Goal: Information Seeking & Learning: Compare options

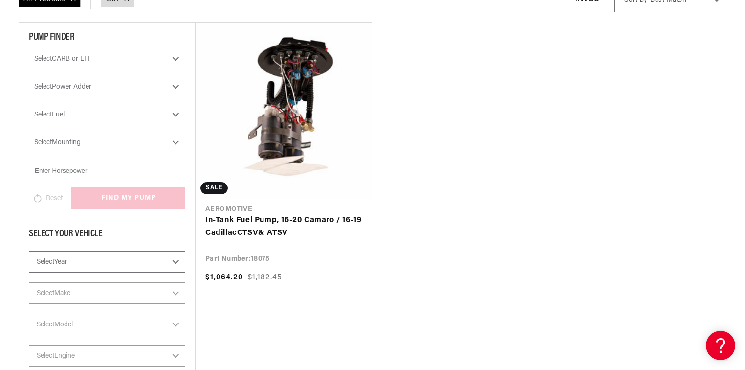
scroll to position [0, 555]
click at [290, 214] on link "In-Tank Fuel Pump, 16-20 Camaro / 16-19 Cadillac CTSV & ATSV" at bounding box center [283, 226] width 157 height 25
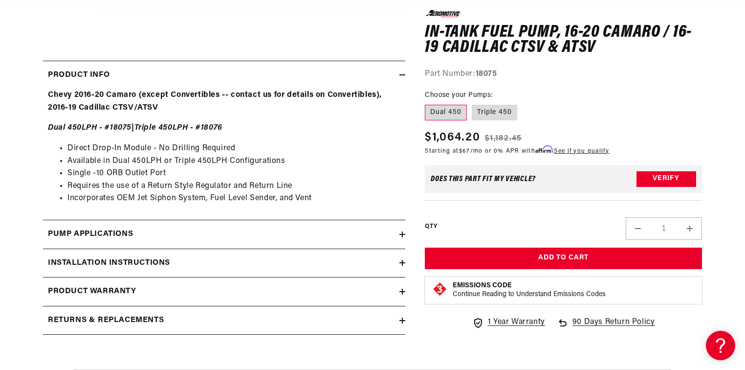
scroll to position [0, 1109]
click at [401, 234] on icon at bounding box center [403, 234] width 6 height 0
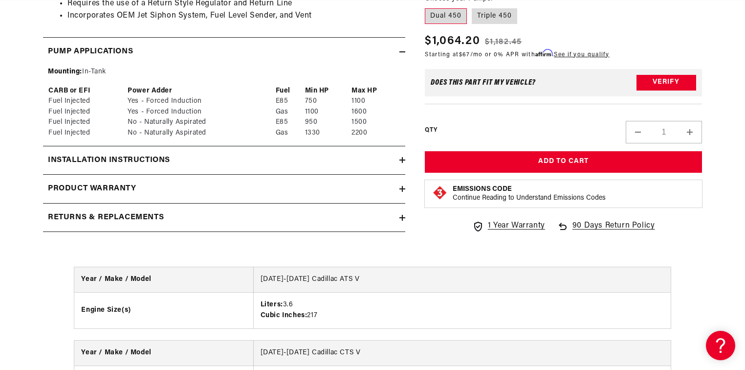
scroll to position [626, 0]
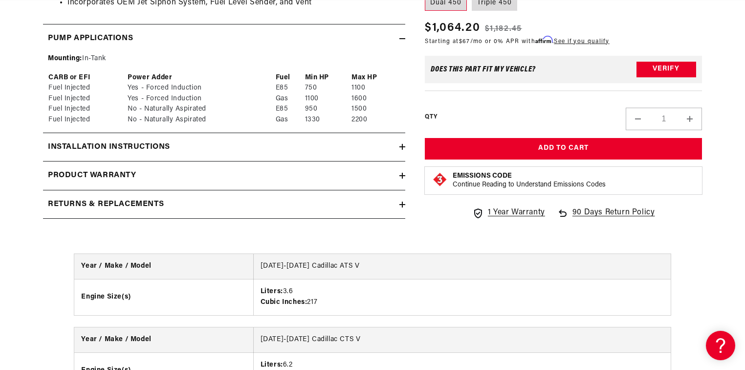
click at [402, 176] on icon at bounding box center [402, 176] width 0 height 6
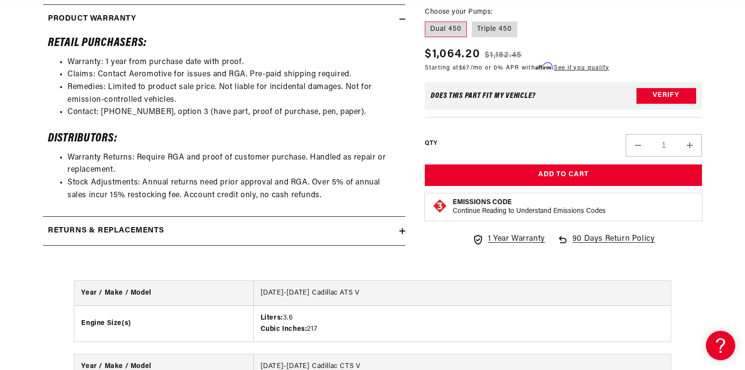
scroll to position [0, 0]
click at [400, 231] on icon at bounding box center [403, 231] width 6 height 6
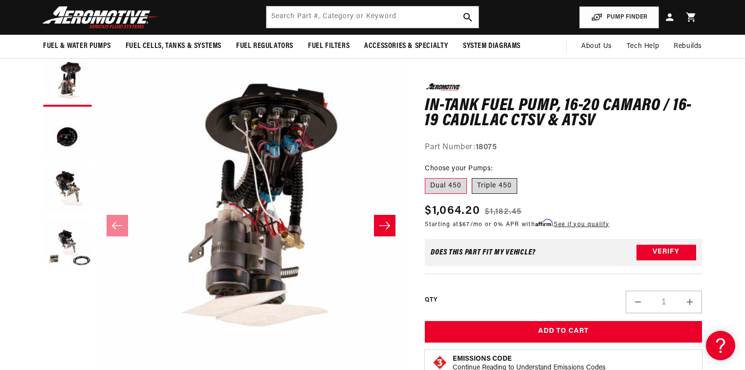
click at [497, 187] on label "Triple 450" at bounding box center [494, 186] width 45 height 16
click at [472, 177] on input "Triple 450" at bounding box center [472, 176] width 0 height 0
radio input "true"
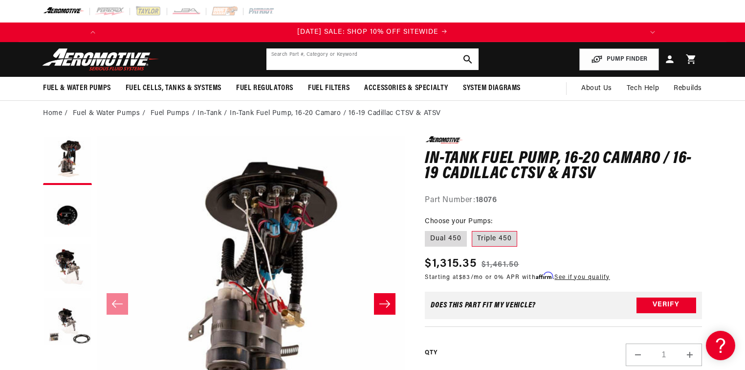
click at [310, 63] on input "text" at bounding box center [373, 59] width 212 height 22
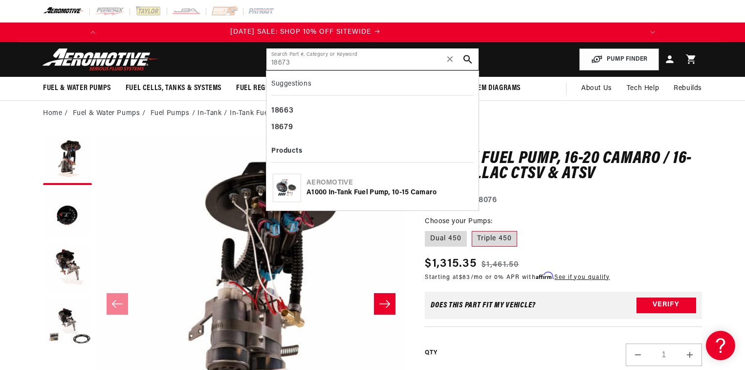
type input "18673"
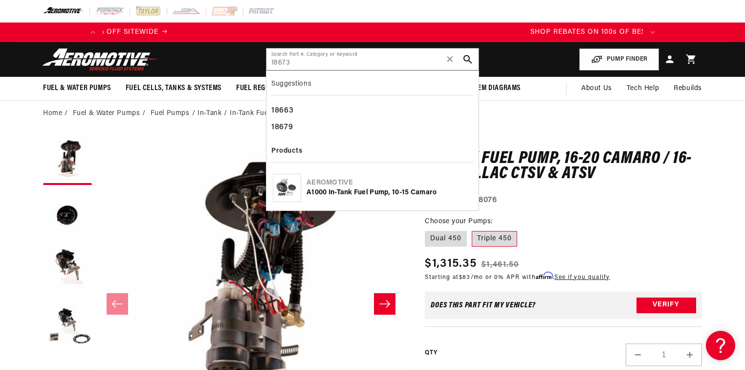
click at [379, 197] on div "Aeromotive A1000 In-Tank Fuel Pump, 10-15 Camaro" at bounding box center [372, 188] width 202 height 36
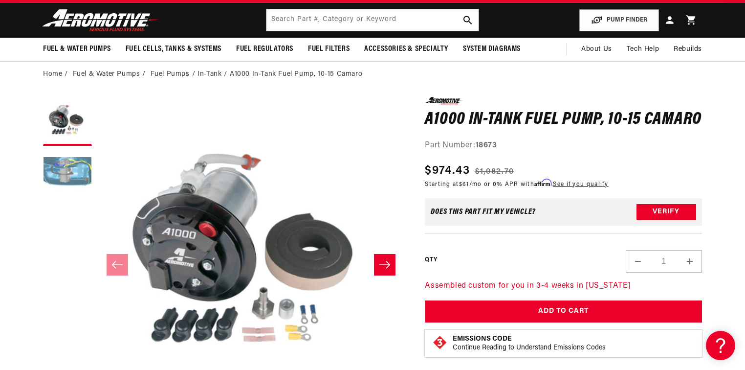
click at [61, 180] on button "Load image 2 in gallery view" at bounding box center [67, 175] width 49 height 49
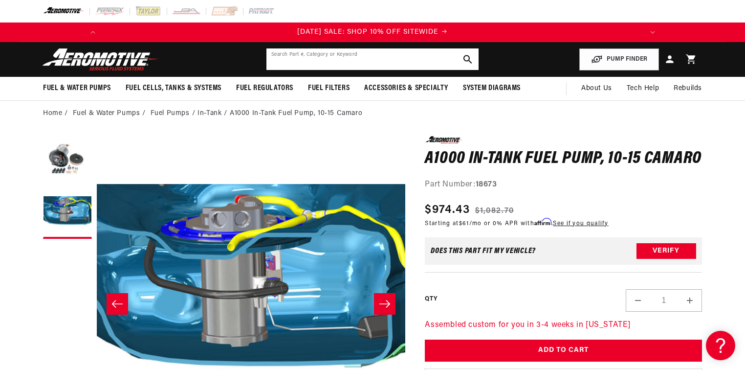
click at [334, 60] on input "text" at bounding box center [373, 59] width 212 height 22
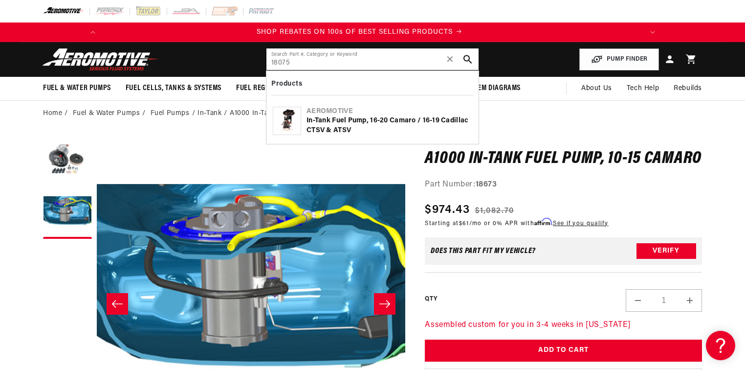
scroll to position [0, 555]
type input "18075"
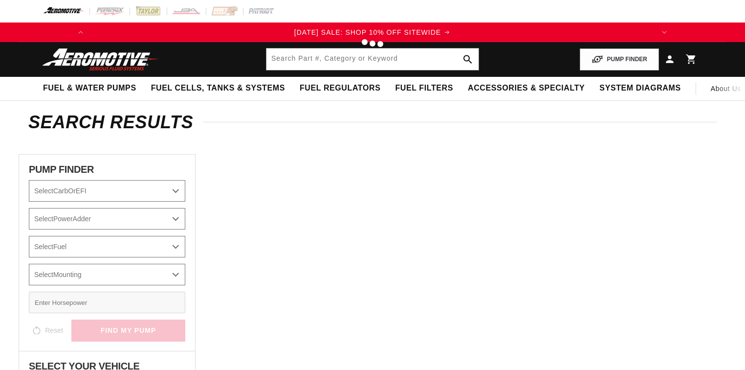
type input "18075"
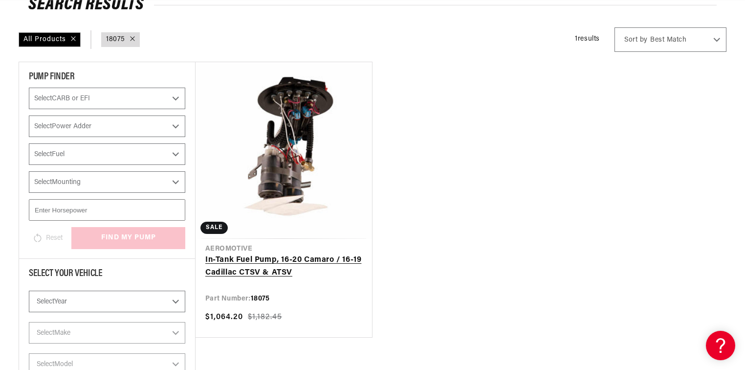
scroll to position [117, 0]
click at [277, 253] on link "In-Tank Fuel Pump, 16-20 Camaro / 16-19 Cadillac CTSV & ATSV" at bounding box center [283, 265] width 157 height 25
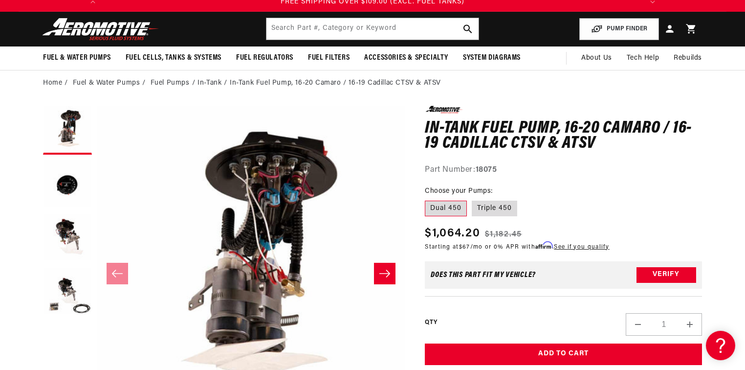
scroll to position [78, 0]
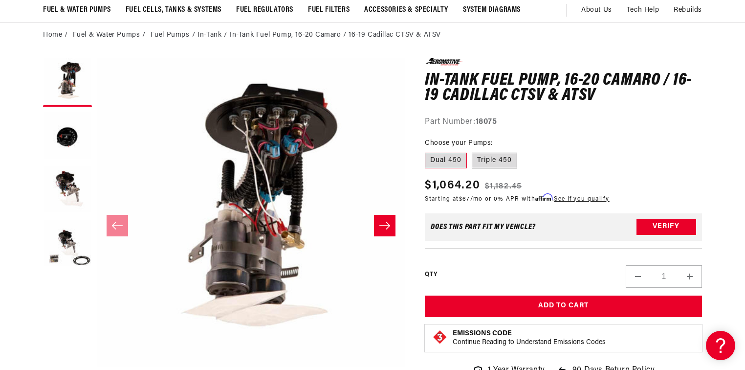
click at [501, 164] on label "Triple 450" at bounding box center [494, 161] width 45 height 16
click at [472, 151] on input "Triple 450" at bounding box center [472, 151] width 0 height 0
radio input "true"
click at [450, 159] on label "Dual 450" at bounding box center [446, 161] width 42 height 16
click at [428, 151] on input "Dual 450" at bounding box center [427, 151] width 0 height 0
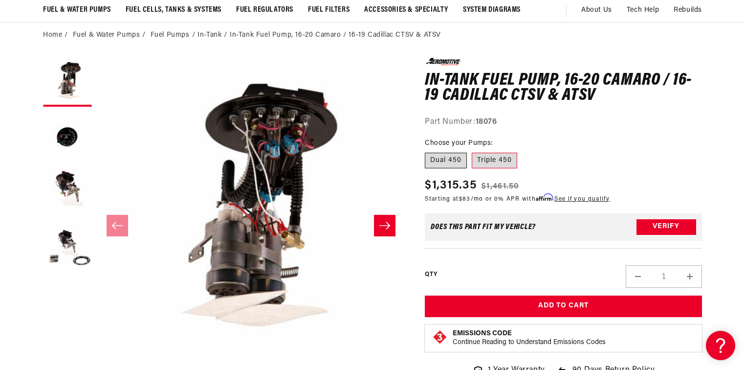
radio input "true"
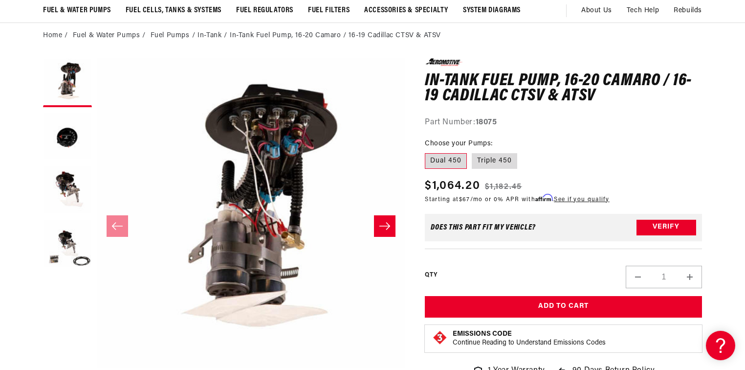
scroll to position [78, 0]
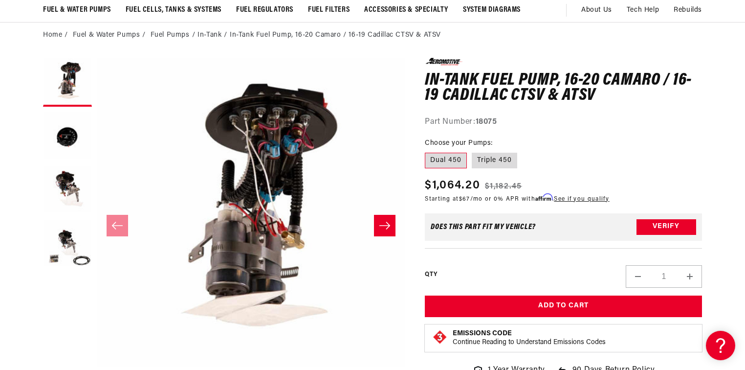
drag, startPoint x: 508, startPoint y: 158, endPoint x: 490, endPoint y: 150, distance: 19.9
click at [508, 158] on label "Triple 450" at bounding box center [494, 161] width 45 height 16
click at [472, 151] on input "Triple 450" at bounding box center [472, 151] width 0 height 0
radio input "true"
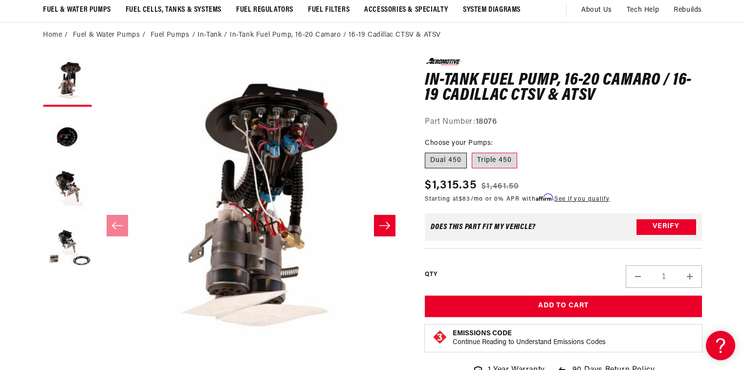
click at [452, 160] on label "Dual 450" at bounding box center [446, 161] width 42 height 16
click at [428, 151] on input "Dual 450" at bounding box center [427, 151] width 0 height 0
radio input "true"
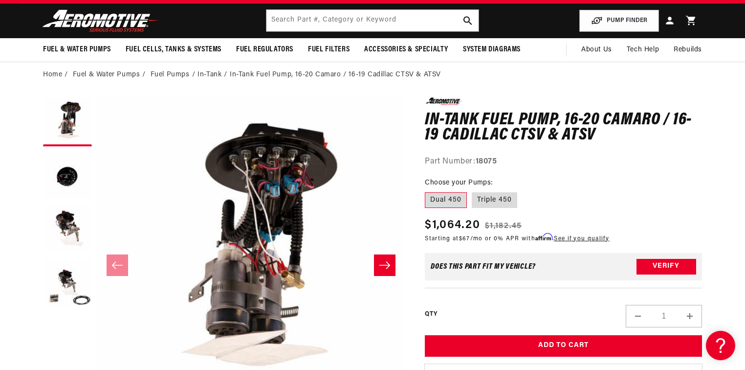
scroll to position [39, 0]
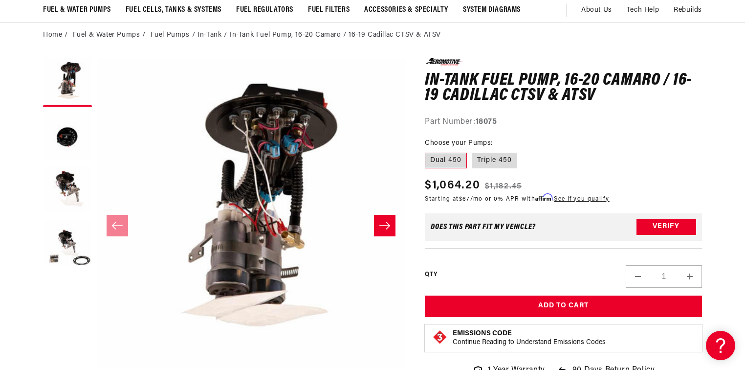
scroll to position [0, 555]
click at [25, 192] on section "0.0 star rating Write a review In-Tank Fuel Pump, 16-20 Camaro / 16-19 Cadillac…" at bounding box center [373, 375] width 708 height 654
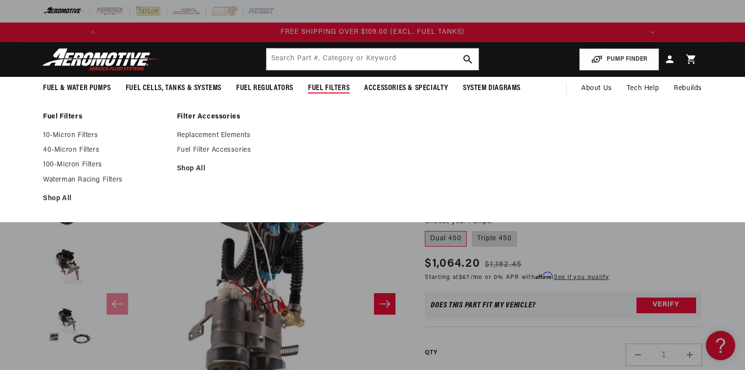
scroll to position [0, 1109]
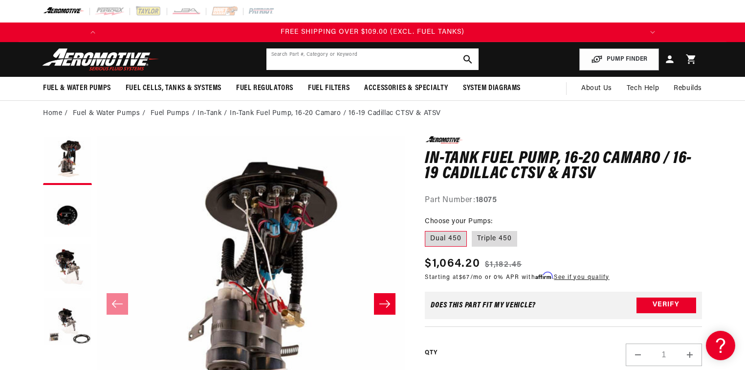
click at [344, 61] on input "text" at bounding box center [373, 59] width 212 height 22
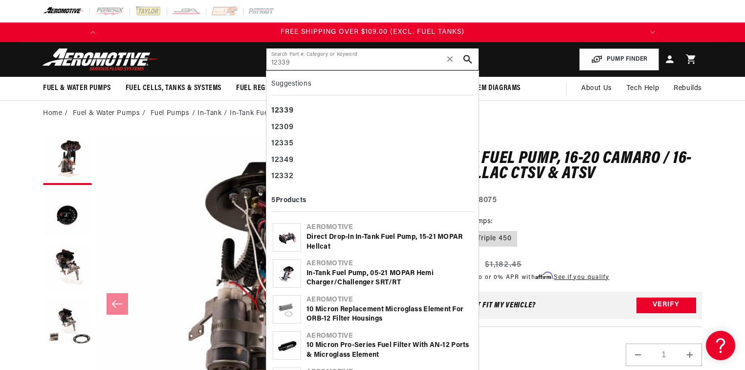
type input "12339"
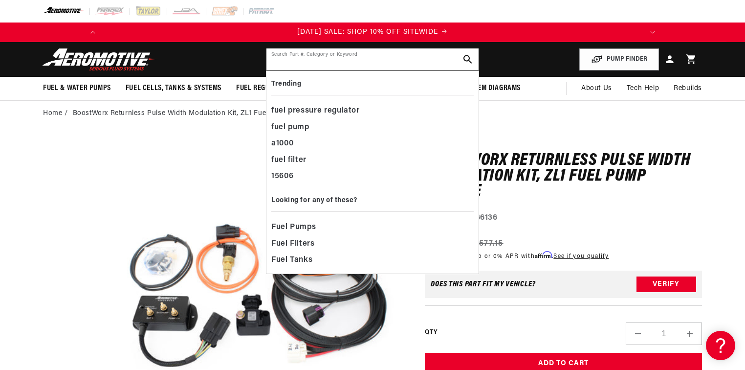
click at [335, 67] on input "text" at bounding box center [373, 59] width 212 height 22
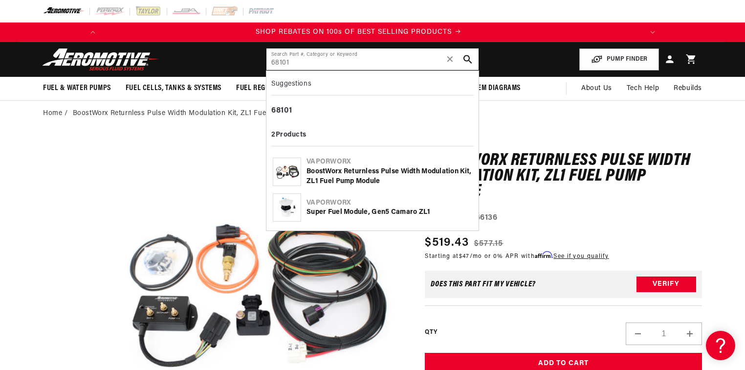
type input "68101"
click at [328, 215] on div "Super Fuel Module, Gen5 Camaro ZL1" at bounding box center [390, 212] width 166 height 10
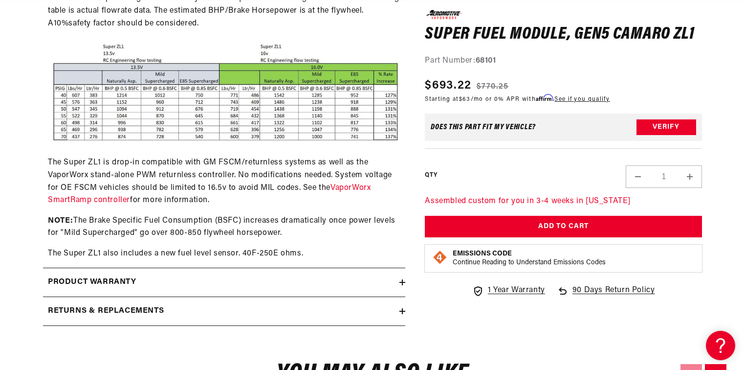
click at [402, 280] on icon at bounding box center [402, 282] width 0 height 6
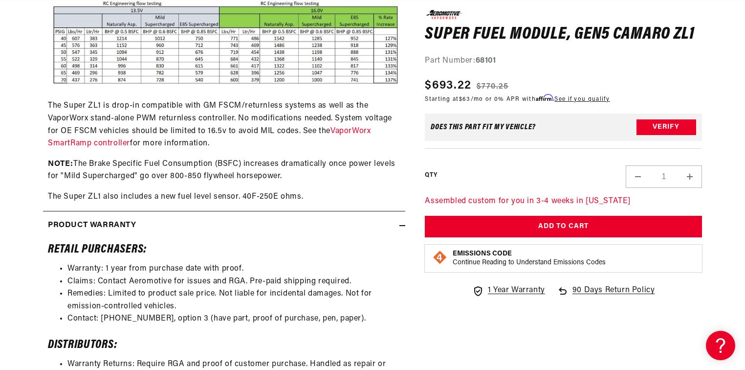
scroll to position [1017, 0]
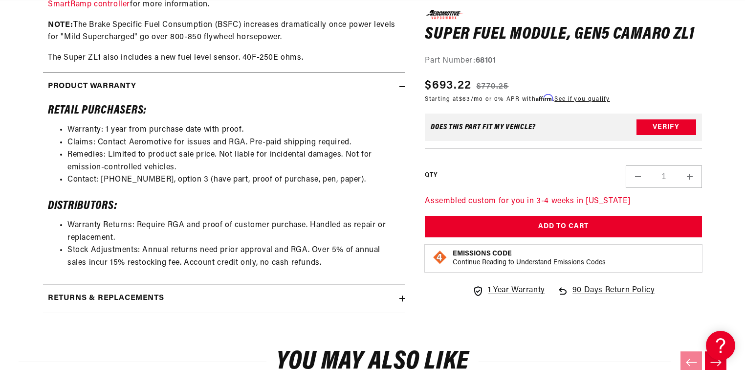
click at [404, 298] on icon at bounding box center [403, 298] width 6 height 0
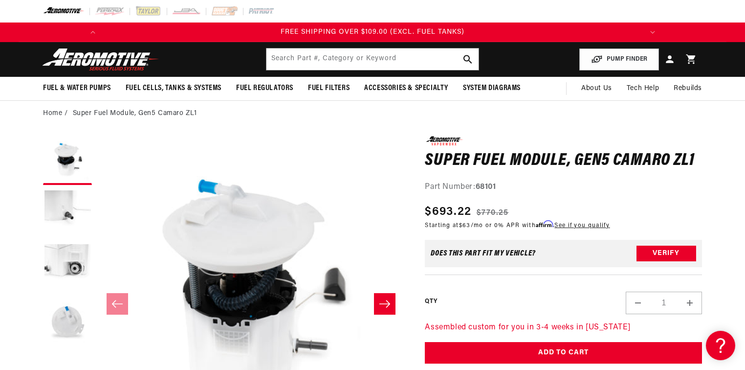
scroll to position [0, 1109]
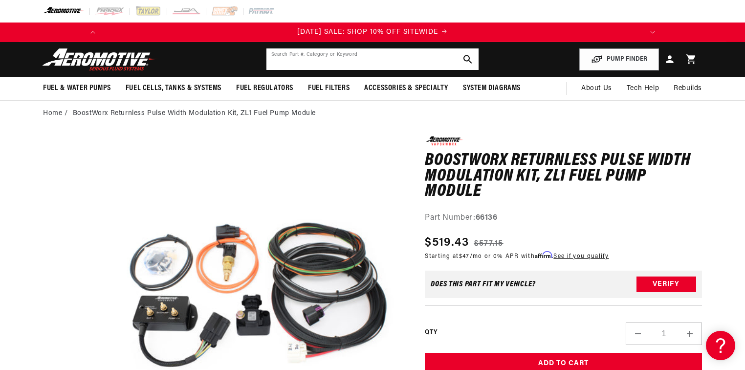
click at [338, 67] on input "text" at bounding box center [373, 59] width 212 height 22
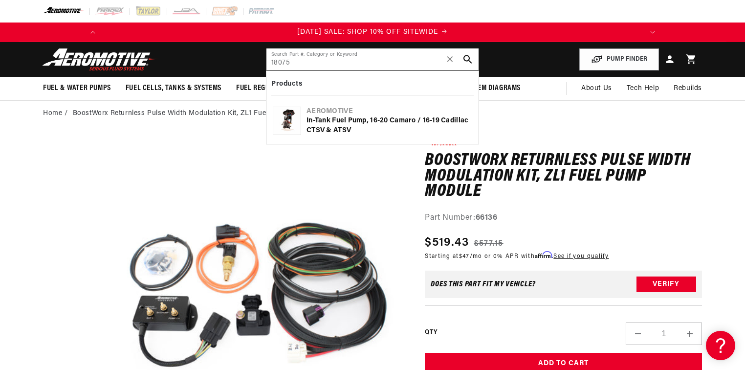
type input "18075"
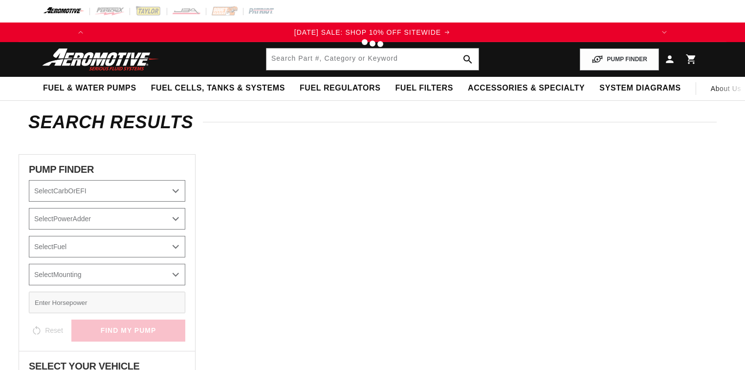
type input "18075"
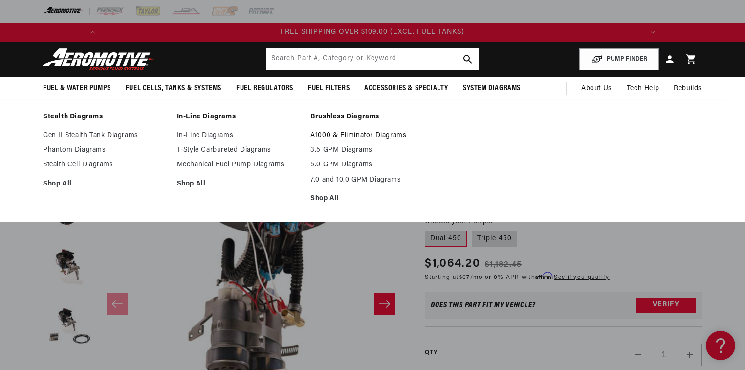
scroll to position [0, 1109]
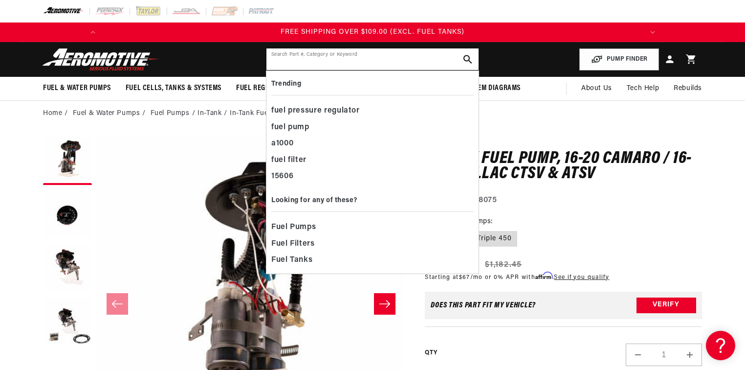
click at [324, 59] on input "text" at bounding box center [373, 59] width 212 height 22
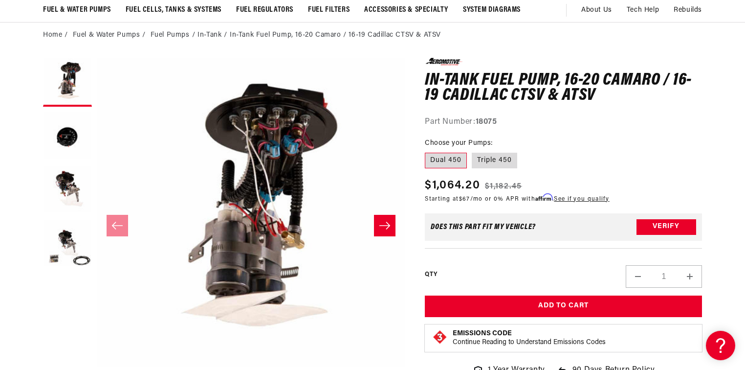
scroll to position [0, 555]
click at [382, 225] on icon "Slide right" at bounding box center [384, 225] width 11 height 7
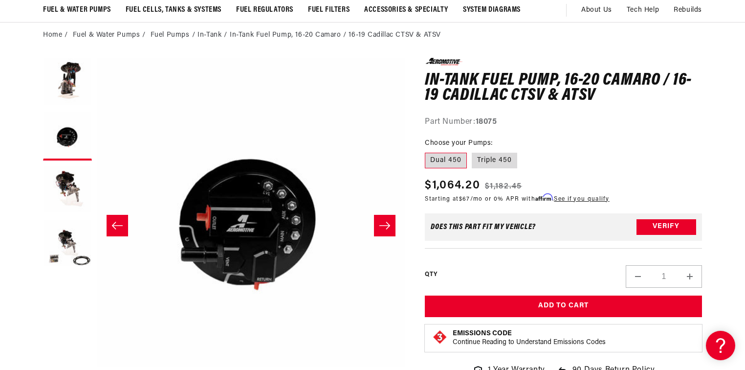
scroll to position [0, 1109]
click at [382, 225] on icon "Slide right" at bounding box center [384, 225] width 11 height 7
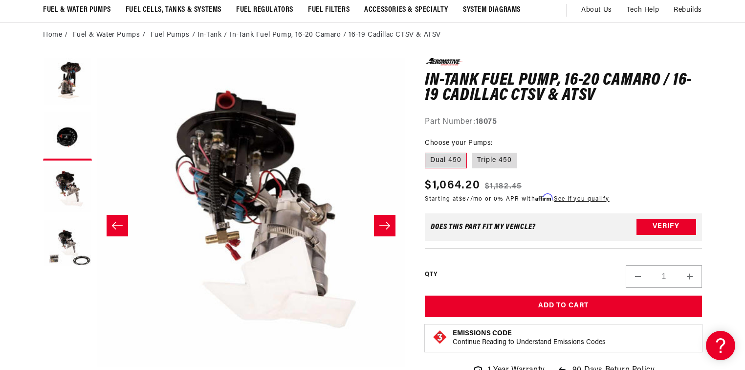
scroll to position [0, 618]
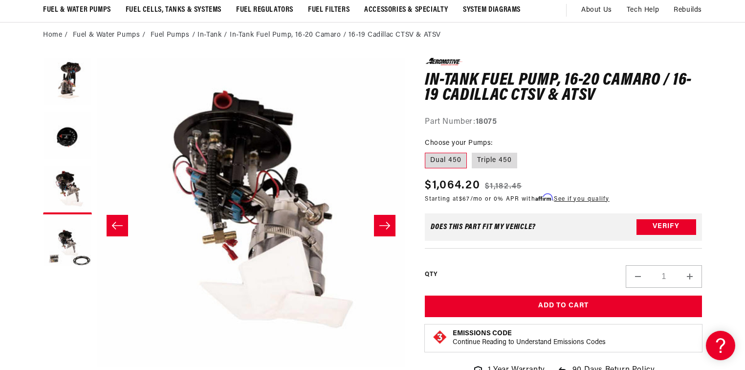
click at [382, 225] on icon "Slide right" at bounding box center [384, 225] width 11 height 7
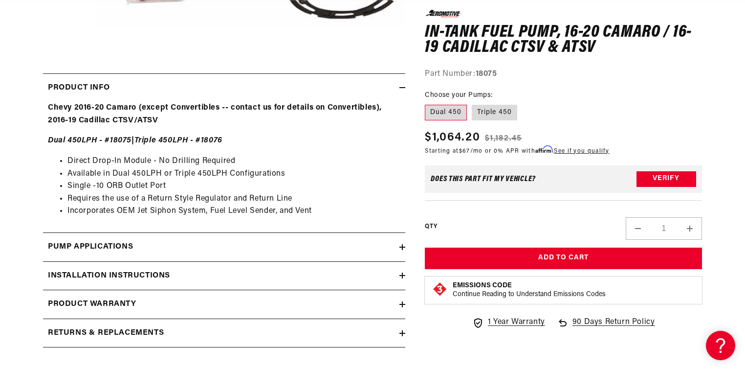
scroll to position [509, 0]
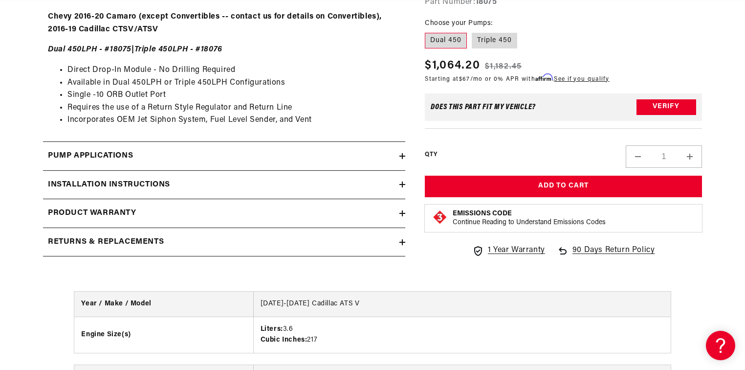
click at [401, 184] on icon at bounding box center [403, 184] width 6 height 0
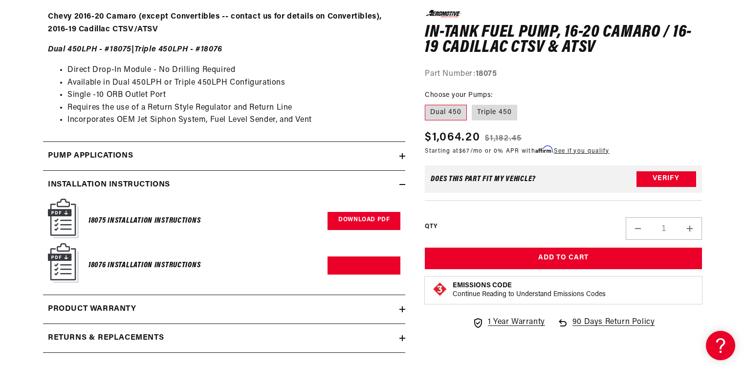
scroll to position [0, 555]
click at [362, 221] on link "Download PDF" at bounding box center [364, 221] width 73 height 18
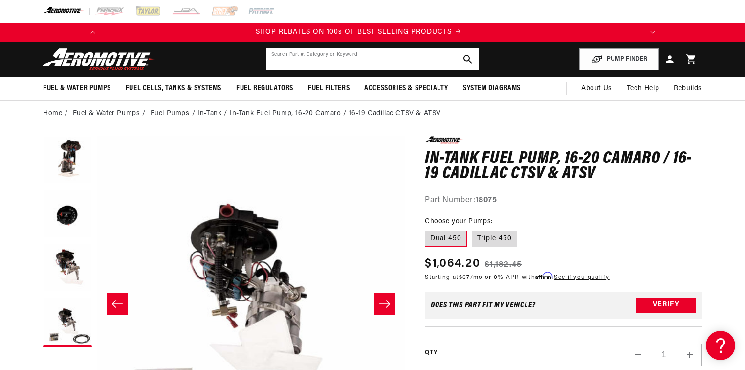
click at [305, 61] on input "text" at bounding box center [373, 59] width 212 height 22
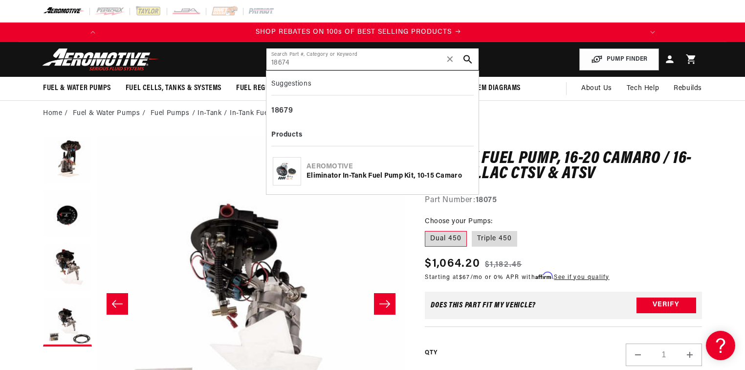
type input "18674"
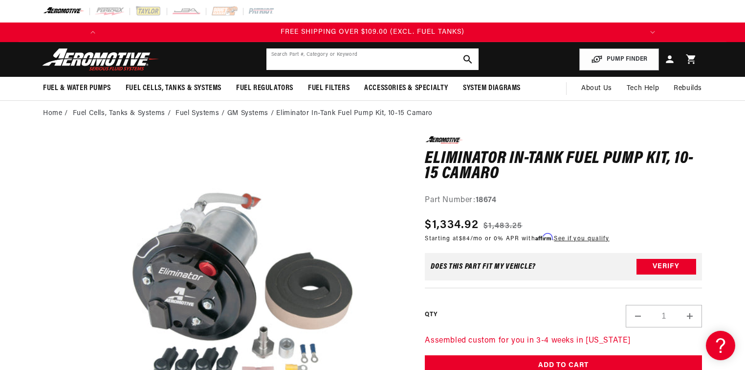
click at [360, 63] on input "text" at bounding box center [373, 59] width 212 height 22
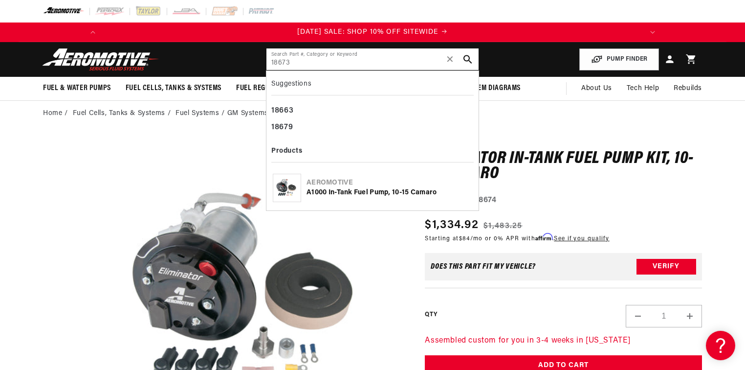
type input "18673"
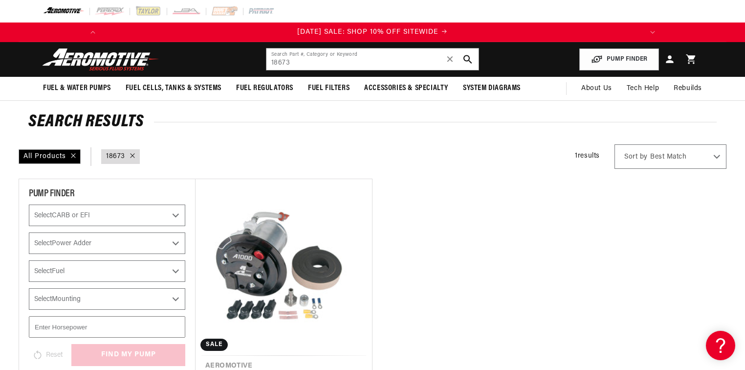
click at [288, 369] on link "A1000 In-Tank Fuel Pump, 10-15 Camaro" at bounding box center [283, 377] width 157 height 13
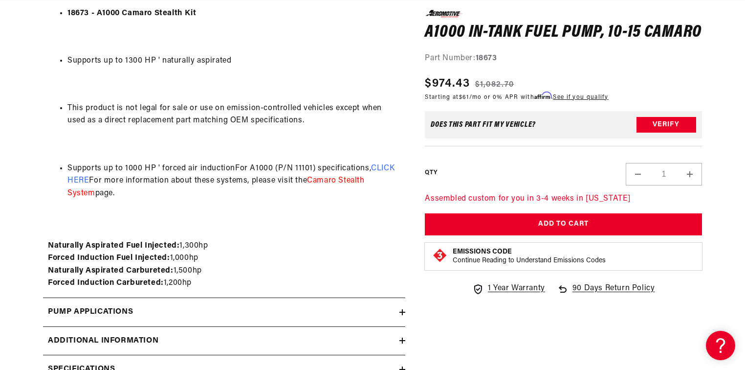
scroll to position [0, 1109]
click at [385, 162] on li "Supports up to 1000 HP ' forced air inductionFor A1000 (P/N 11101) specificatio…" at bounding box center [233, 181] width 333 height 38
click at [386, 167] on span "CLICK HERE" at bounding box center [230, 174] width 327 height 21
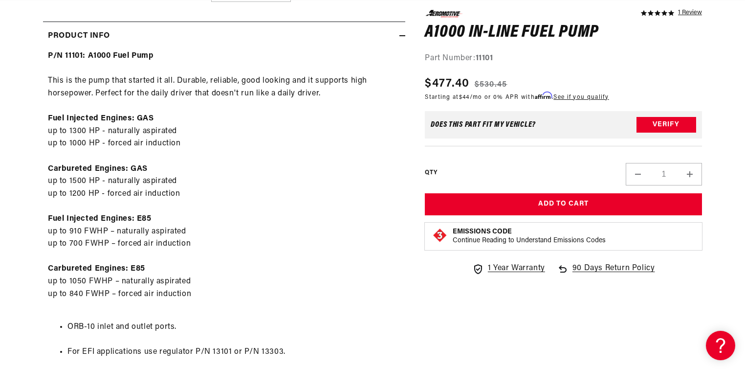
scroll to position [0, 1109]
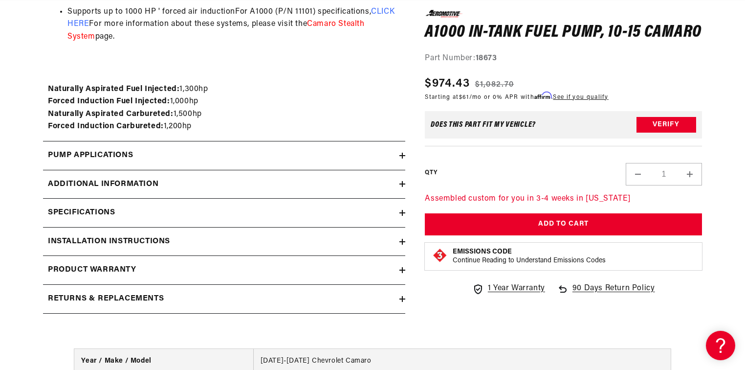
click at [404, 239] on icon at bounding box center [403, 242] width 6 height 6
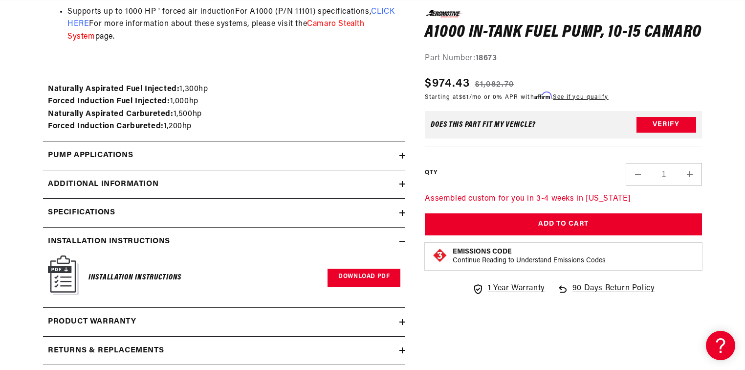
click at [363, 277] on link "Download PDF" at bounding box center [364, 277] width 73 height 18
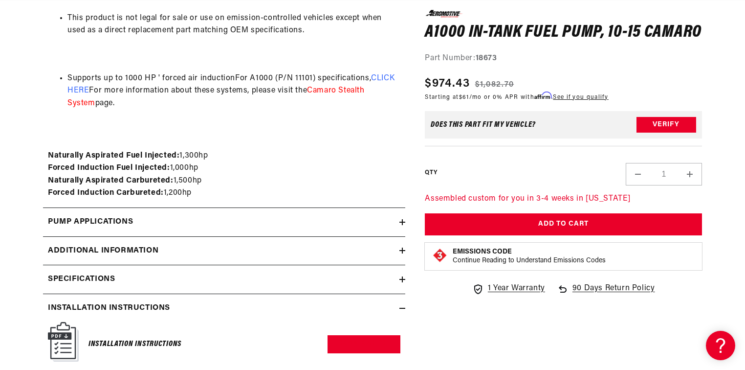
scroll to position [1095, 0]
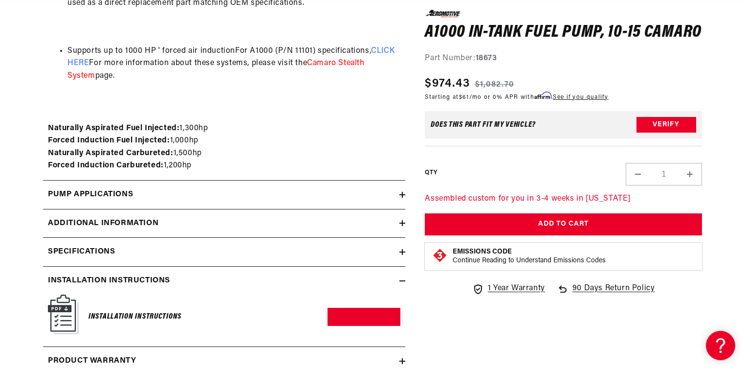
click at [405, 279] on icon at bounding box center [403, 281] width 6 height 6
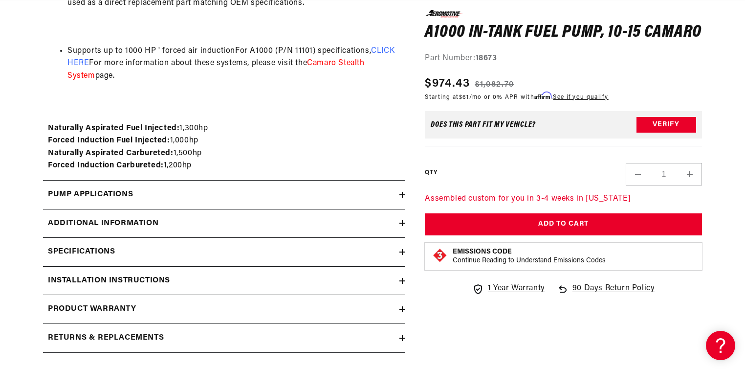
click at [402, 278] on icon at bounding box center [402, 281] width 0 height 6
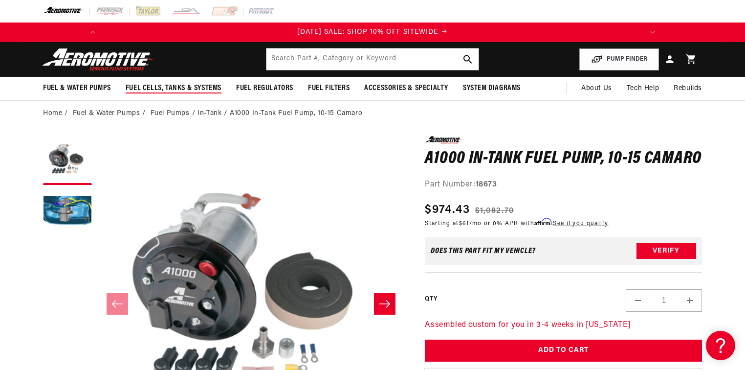
scroll to position [0, 0]
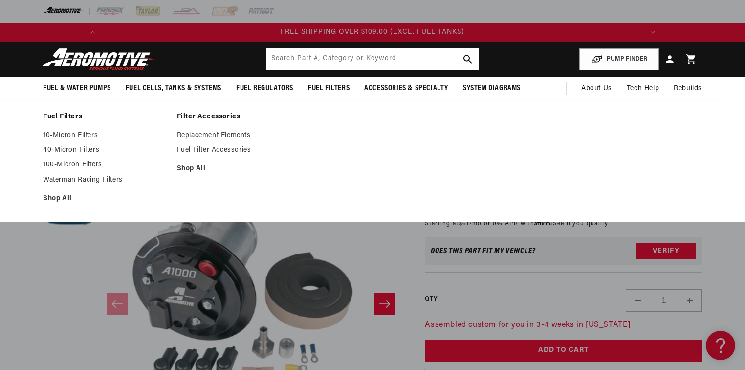
scroll to position [0, 1109]
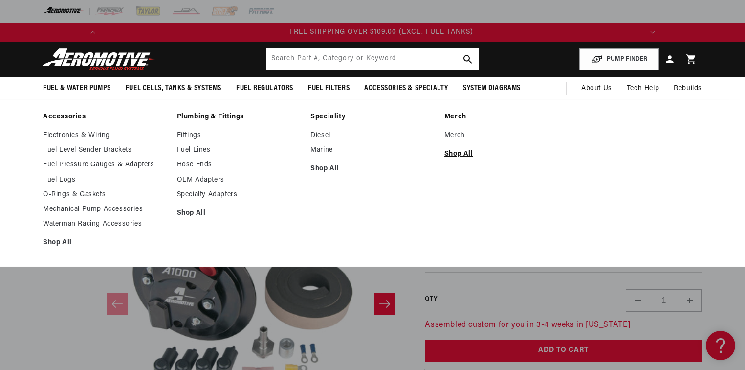
click at [458, 155] on link "Shop All" at bounding box center [507, 154] width 124 height 9
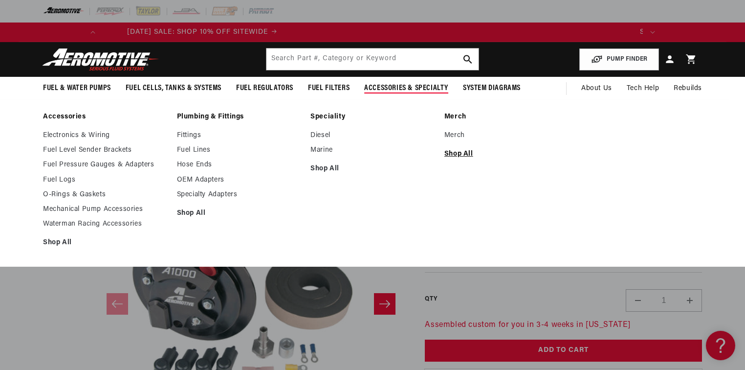
scroll to position [0, 102]
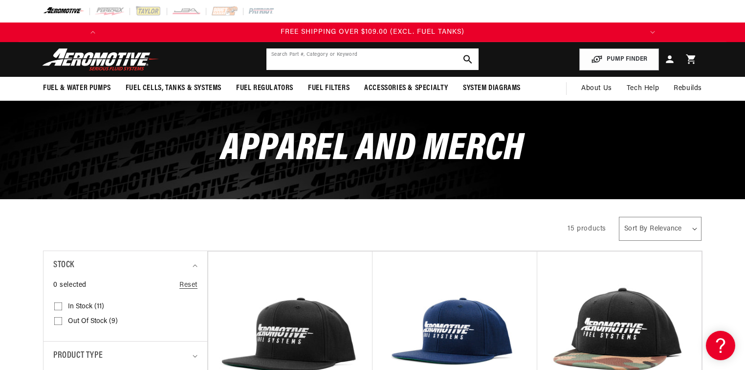
click at [346, 61] on input "text" at bounding box center [373, 59] width 212 height 22
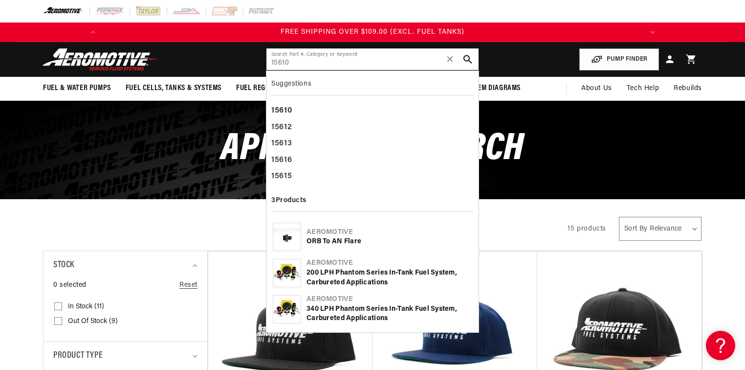
type input "15610"
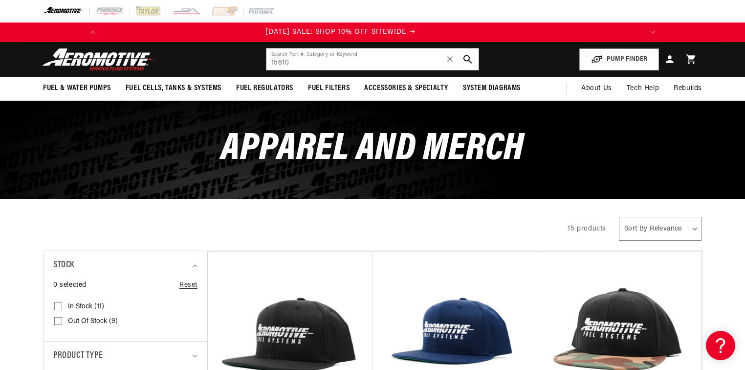
scroll to position [0, 8]
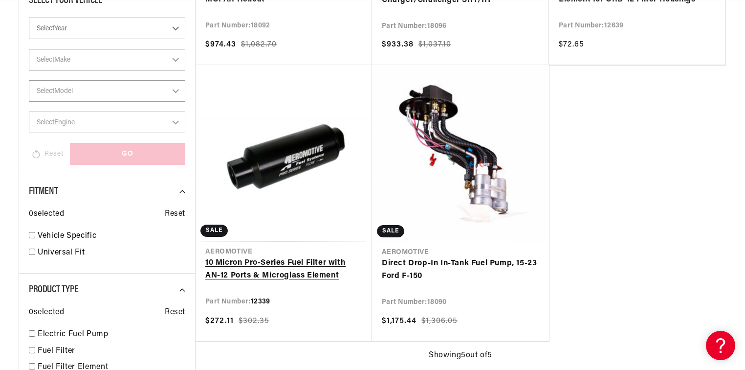
scroll to position [391, 0]
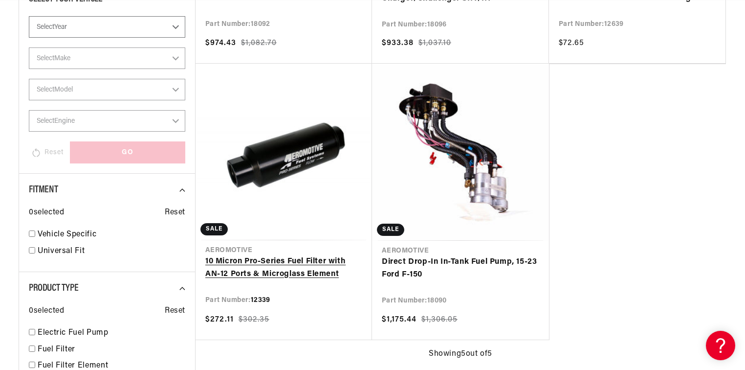
click at [299, 255] on link "10 Micron Pro-Series Fuel Filter with AN-12 Ports & Microglass Element" at bounding box center [283, 267] width 157 height 25
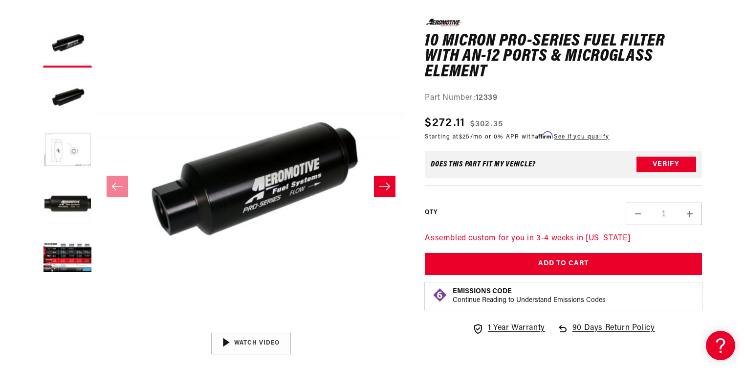
scroll to position [0, 555]
click at [65, 261] on button "Load image 5 in gallery view" at bounding box center [67, 258] width 49 height 49
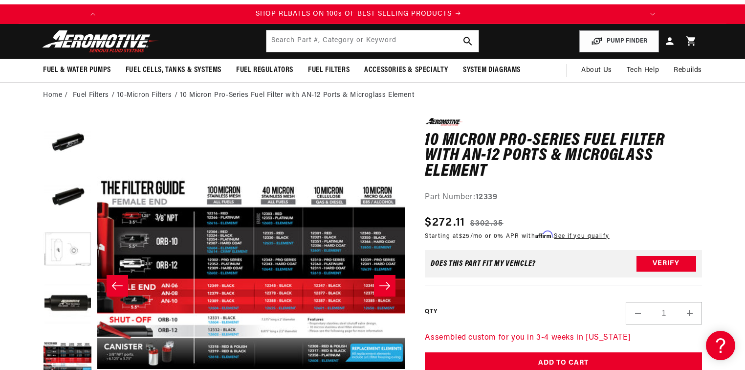
scroll to position [39, 0]
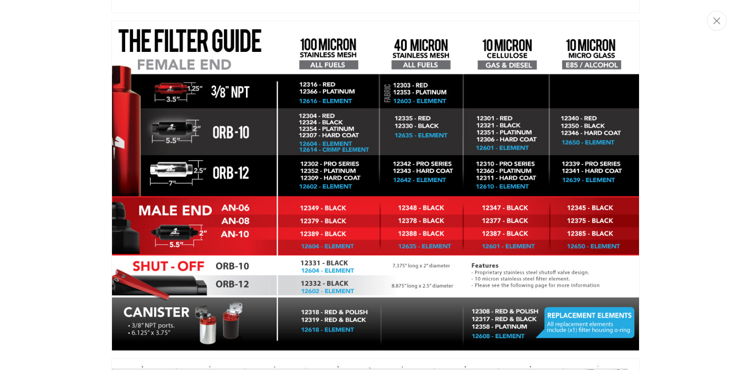
scroll to position [0, 0]
click at [284, 215] on img "Media gallery" at bounding box center [375, 186] width 528 height 330
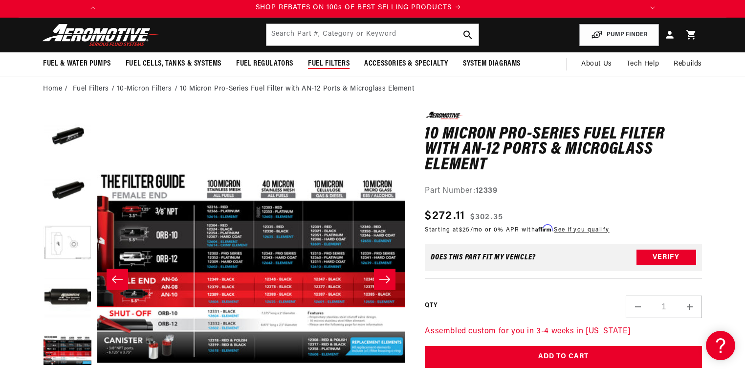
scroll to position [0, 1235]
click at [315, 36] on input "text" at bounding box center [373, 35] width 212 height 22
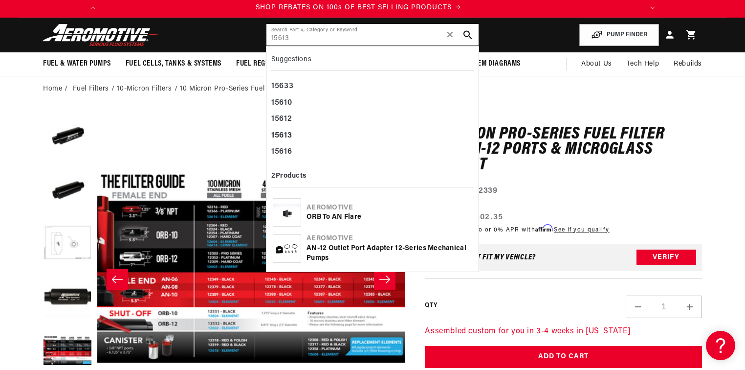
type input "15613"
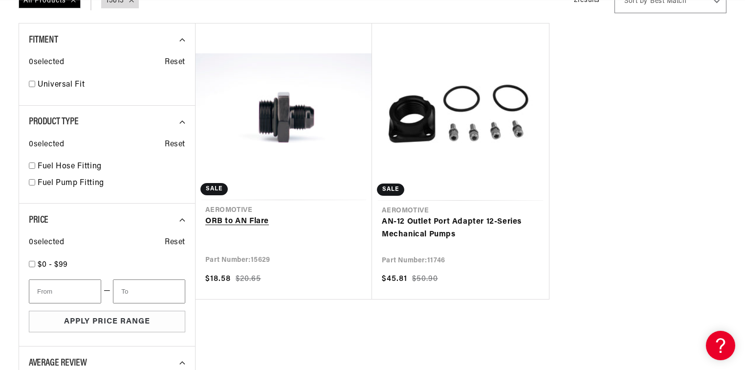
scroll to position [156, 0]
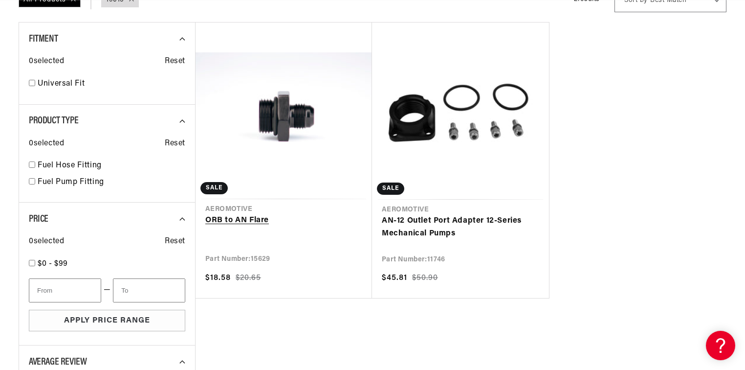
click at [326, 214] on link "ORB to AN Flare" at bounding box center [283, 220] width 157 height 13
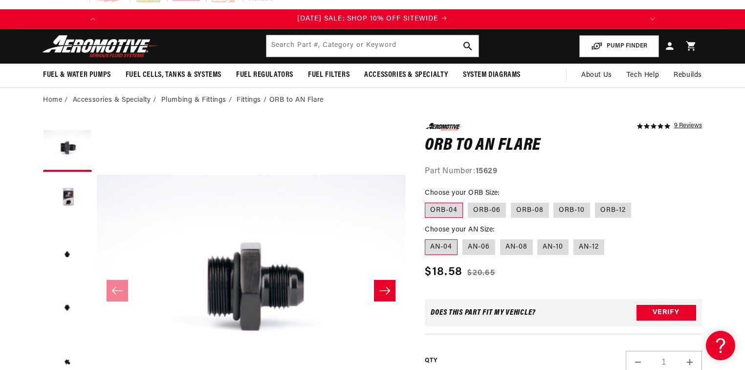
scroll to position [39, 0]
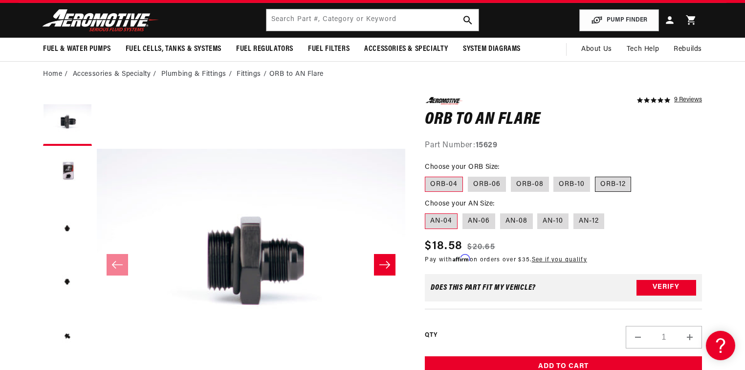
click at [620, 184] on label "ORB-12" at bounding box center [613, 185] width 36 height 16
click at [596, 175] on input "ORB-12" at bounding box center [595, 175] width 0 height 0
radio input "true"
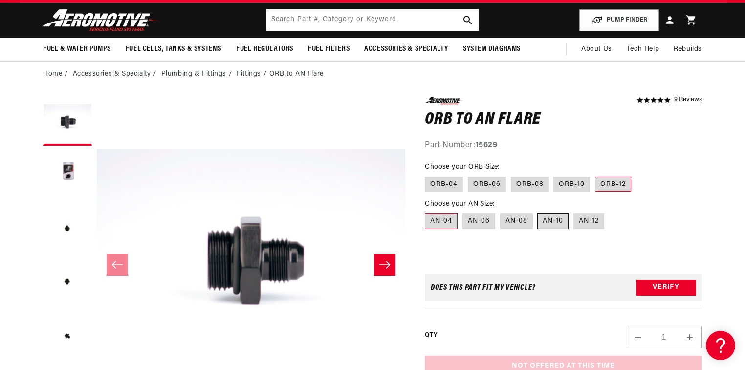
click at [553, 220] on label "AN-10" at bounding box center [552, 221] width 31 height 16
click at [538, 212] on input "AN-10" at bounding box center [538, 211] width 0 height 0
radio input "true"
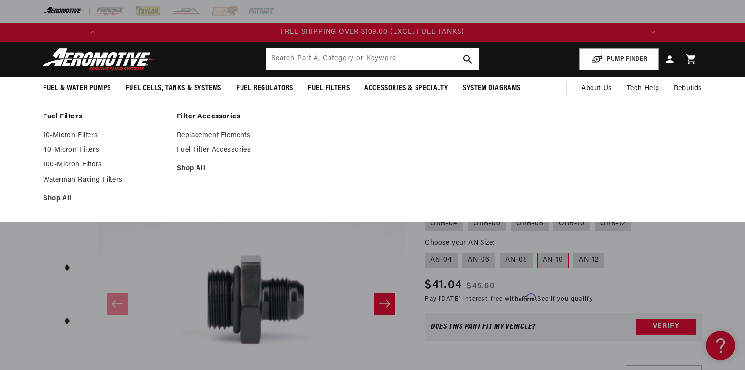
scroll to position [0, 1109]
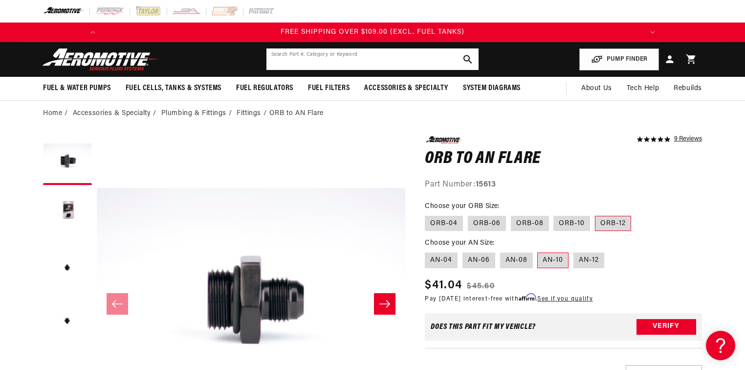
click at [364, 65] on input "text" at bounding box center [373, 59] width 212 height 22
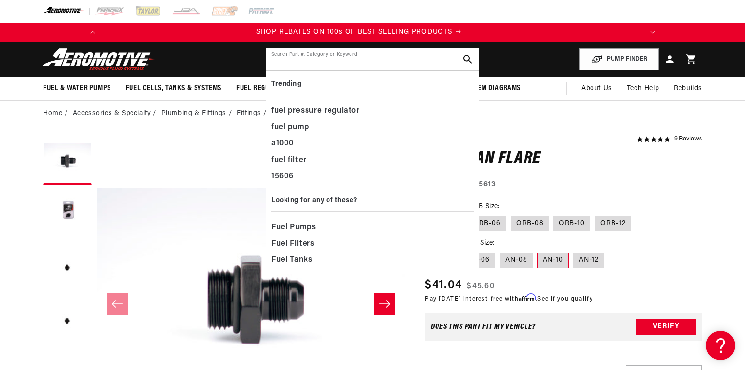
scroll to position [0, 555]
click at [323, 64] on input "text" at bounding box center [373, 59] width 212 height 22
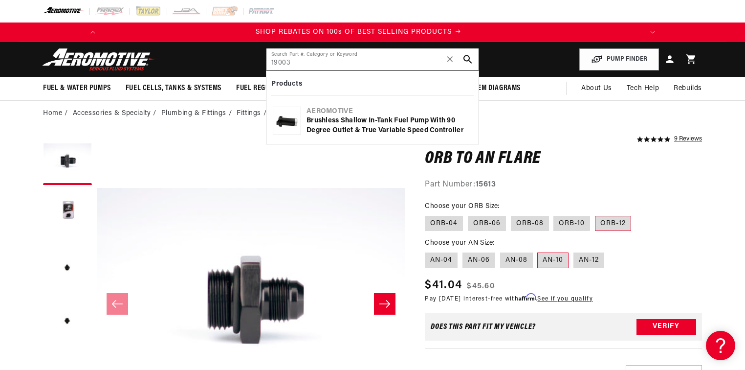
type input "19003"
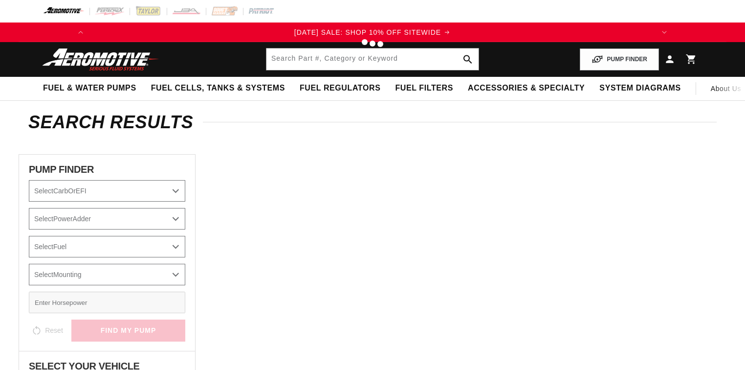
type input "19003"
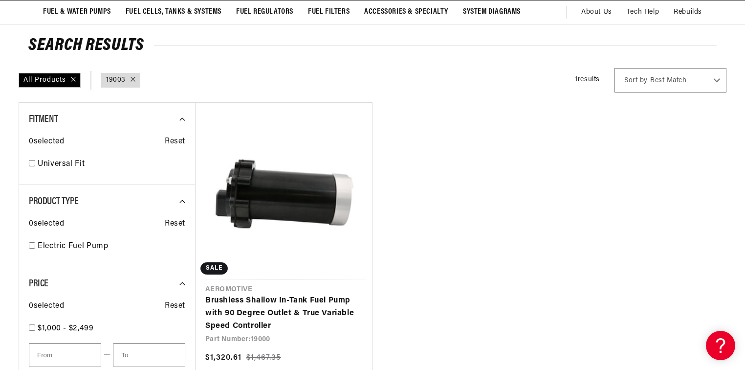
scroll to position [78, 0]
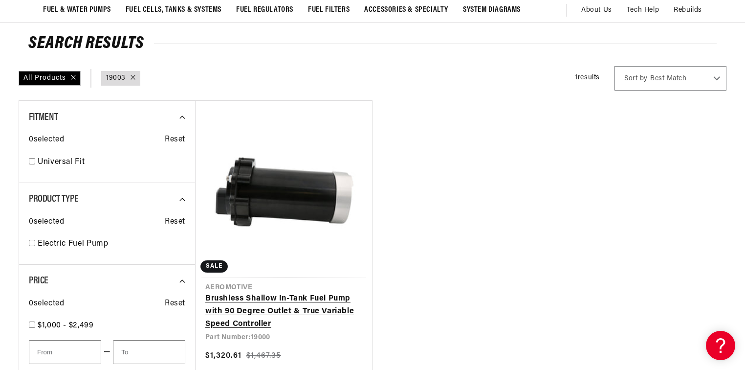
click at [296, 292] on link "Brushless Shallow In-Tank Fuel Pump with 90 Degree Outlet & True Variable Speed…" at bounding box center [283, 311] width 157 height 38
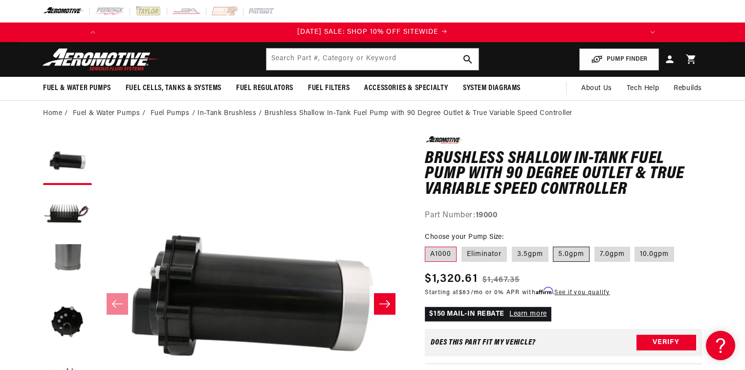
click at [575, 256] on label "5.0gpm" at bounding box center [571, 254] width 37 height 16
click at [554, 245] on input "5.0gpm" at bounding box center [554, 245] width 0 height 0
radio input "true"
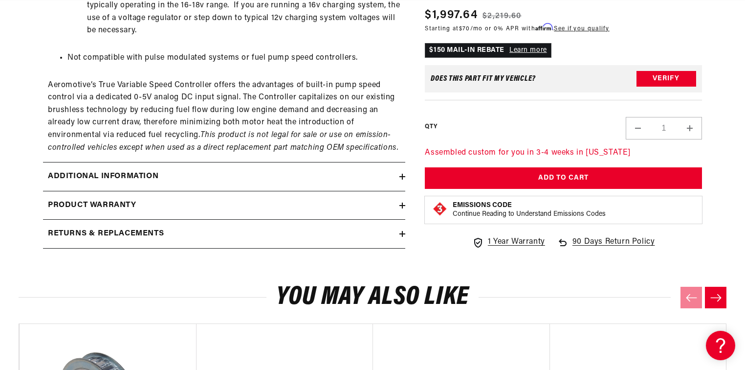
scroll to position [743, 0]
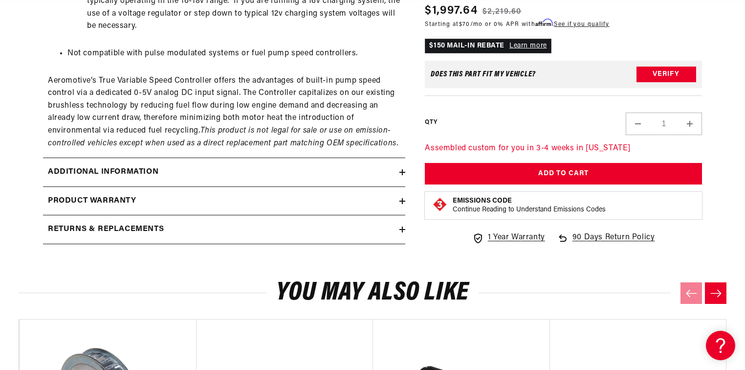
click at [402, 174] on icon at bounding box center [402, 172] width 0 height 6
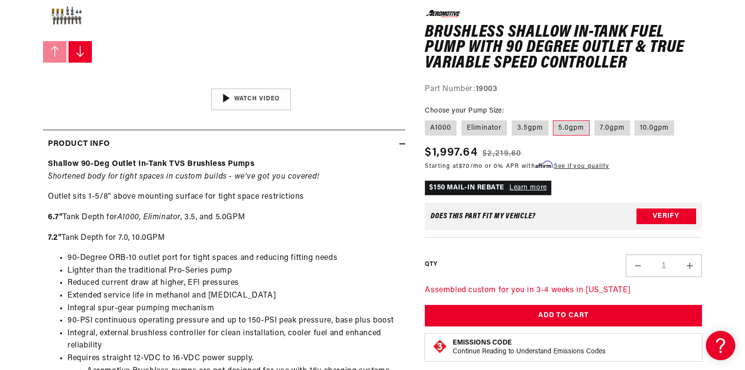
scroll to position [0, 0]
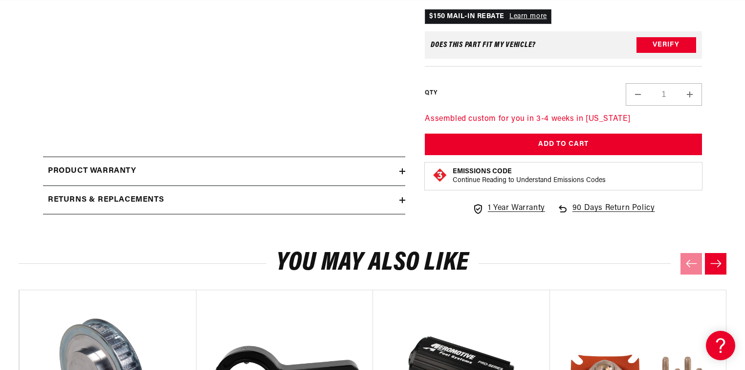
click at [403, 196] on summary "Returns & replacements" at bounding box center [224, 200] width 362 height 28
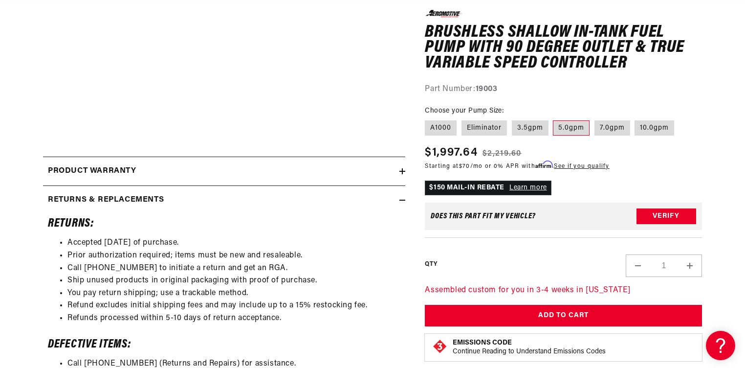
click at [402, 173] on icon at bounding box center [402, 171] width 0 height 6
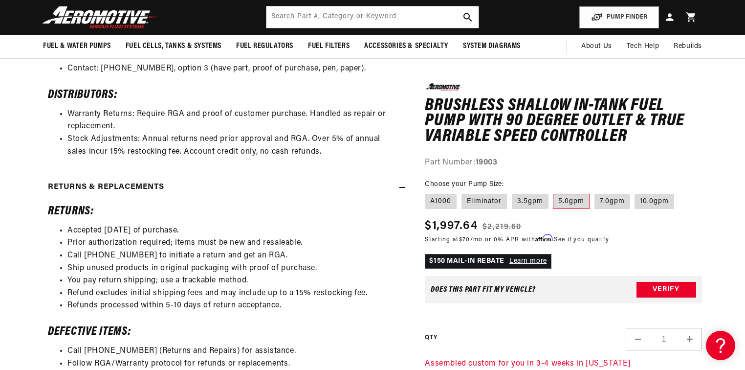
click at [581, 199] on label "5.0gpm" at bounding box center [571, 201] width 37 height 16
click at [554, 192] on input "5.0gpm" at bounding box center [554, 191] width 0 height 0
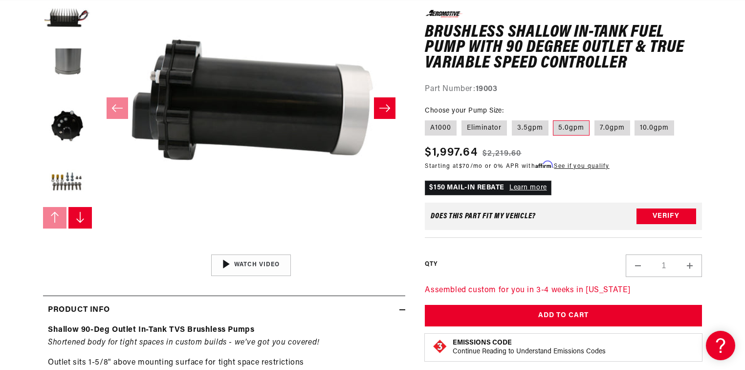
click at [97, 249] on button "Open media 1 in modal" at bounding box center [97, 249] width 0 height 0
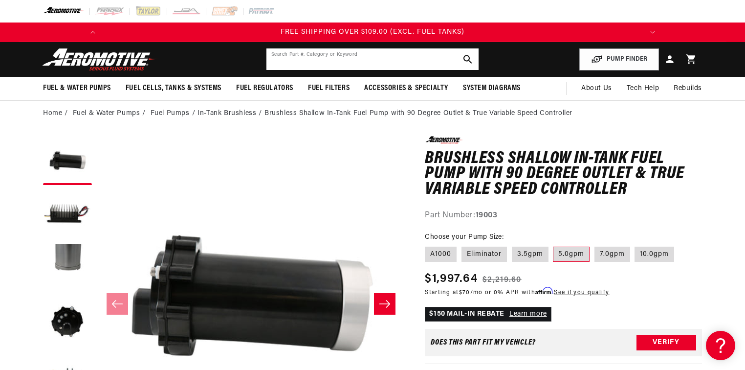
click at [379, 58] on input "text" at bounding box center [373, 59] width 212 height 22
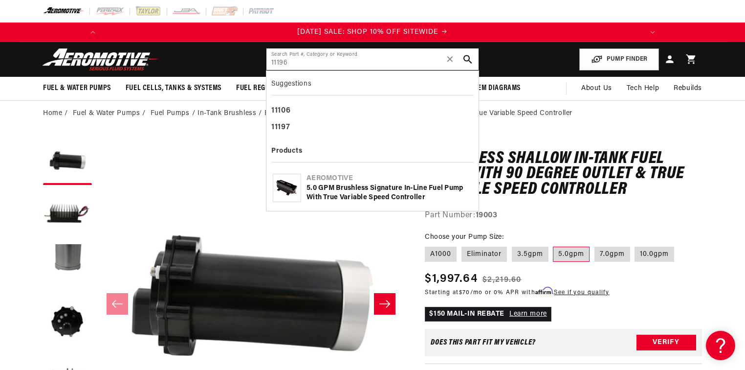
type input "11196"
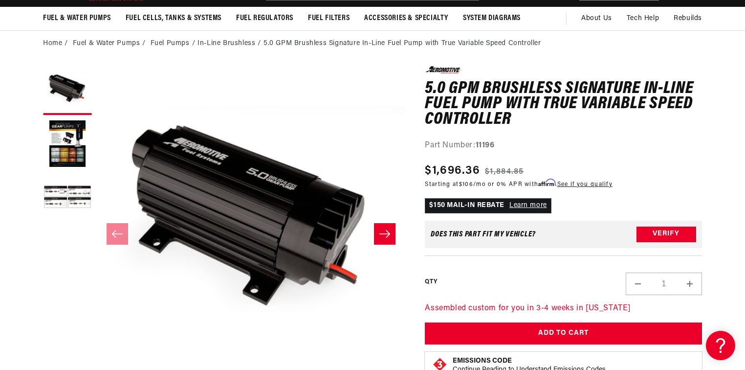
scroll to position [78, 0]
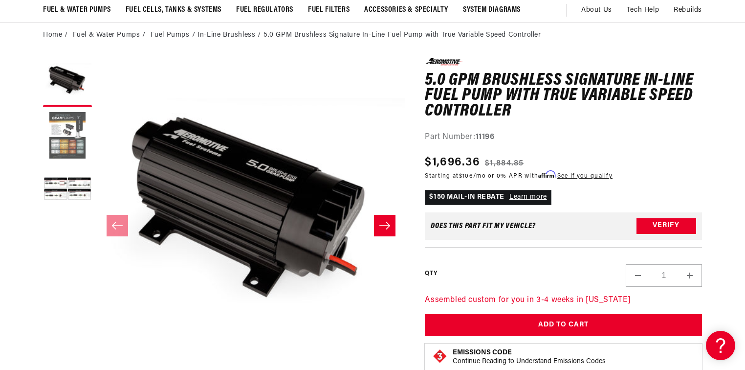
click at [60, 147] on button "Load image 2 in gallery view" at bounding box center [67, 135] width 49 height 49
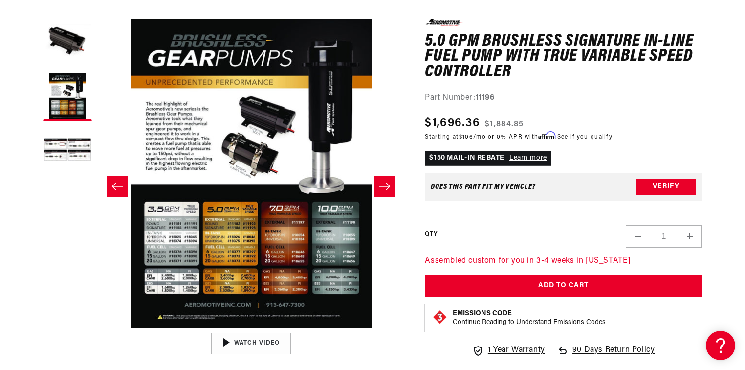
scroll to position [0, 555]
click at [97, 328] on button "Open media 2 in modal" at bounding box center [97, 328] width 0 height 0
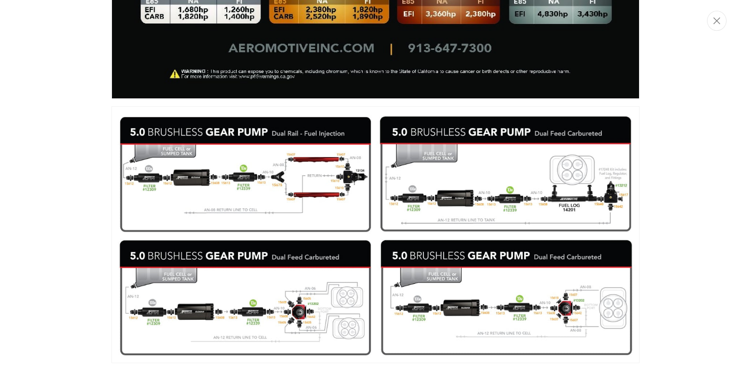
scroll to position [0, 18]
click at [267, 189] on img "Media gallery" at bounding box center [375, 234] width 528 height 257
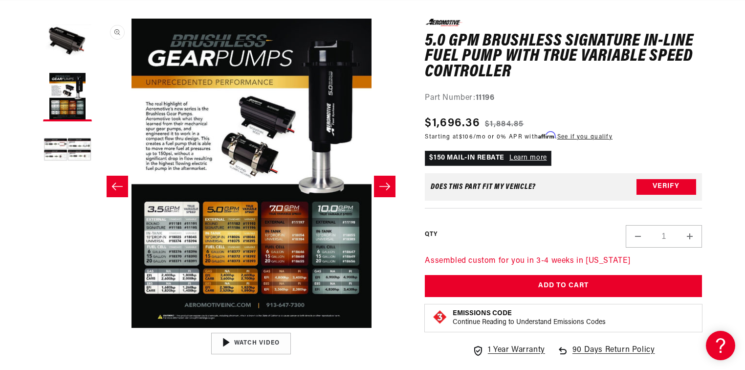
click at [97, 328] on button "Open media 2 in modal" at bounding box center [97, 328] width 0 height 0
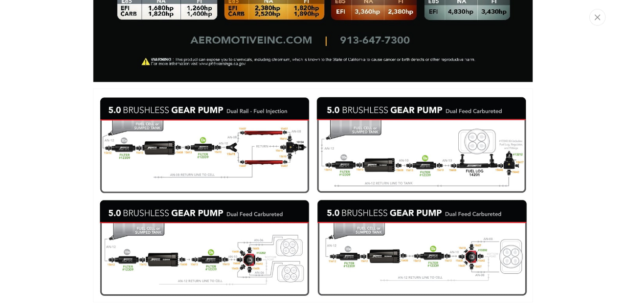
scroll to position [0, 1109]
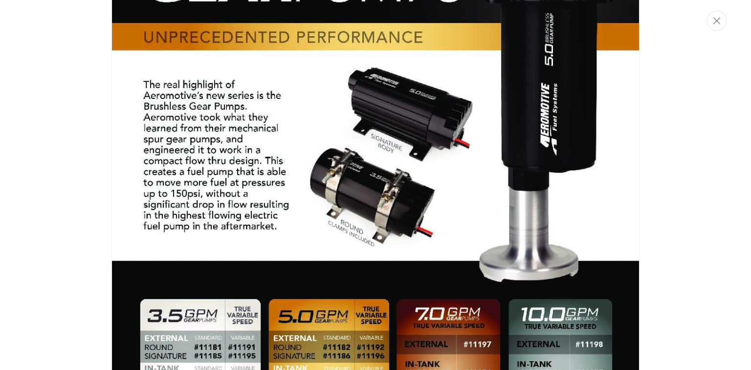
click at [348, 221] on img "Media gallery" at bounding box center [375, 236] width 528 height 679
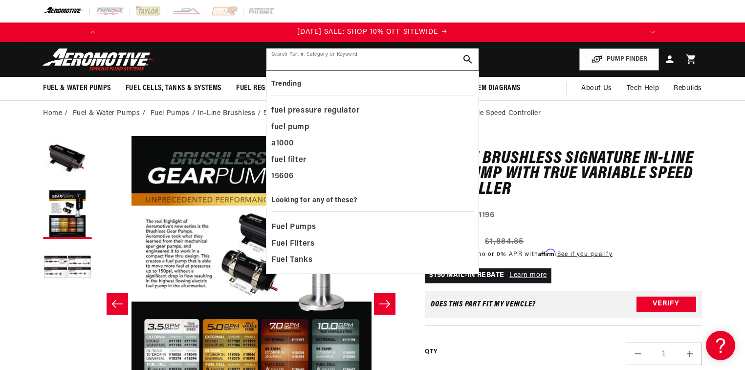
click at [368, 63] on input "text" at bounding box center [373, 59] width 212 height 22
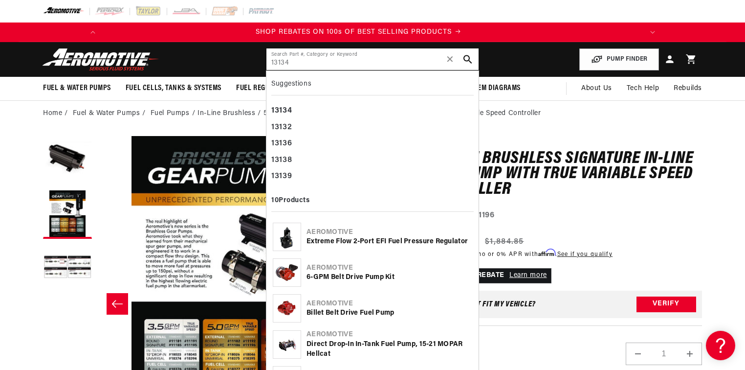
type input "13134"
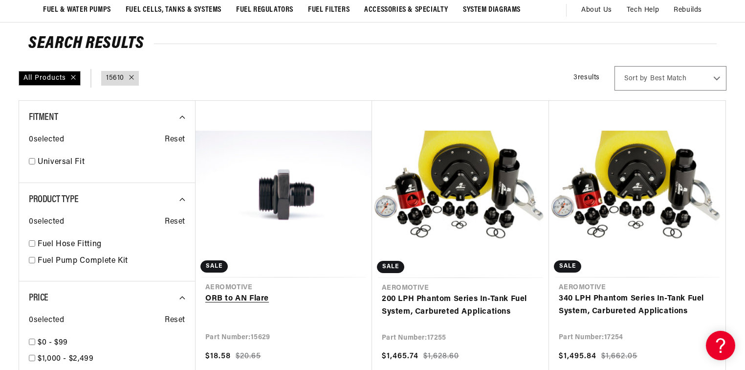
click at [253, 292] on link "ORB to AN Flare" at bounding box center [283, 298] width 157 height 13
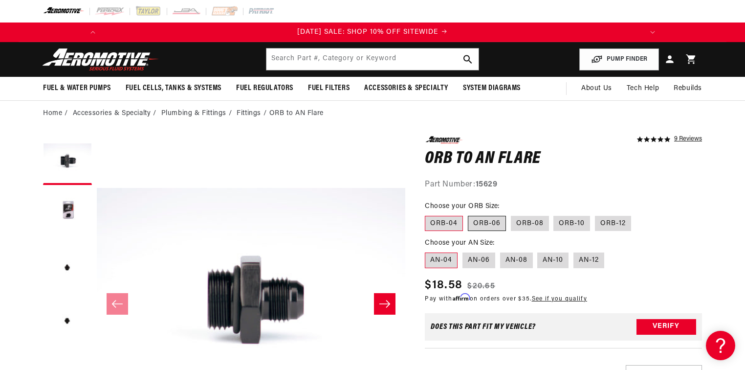
click at [497, 223] on label "ORB-06" at bounding box center [487, 224] width 38 height 16
click at [468, 214] on input "ORB-06" at bounding box center [468, 214] width 0 height 0
radio input "true"
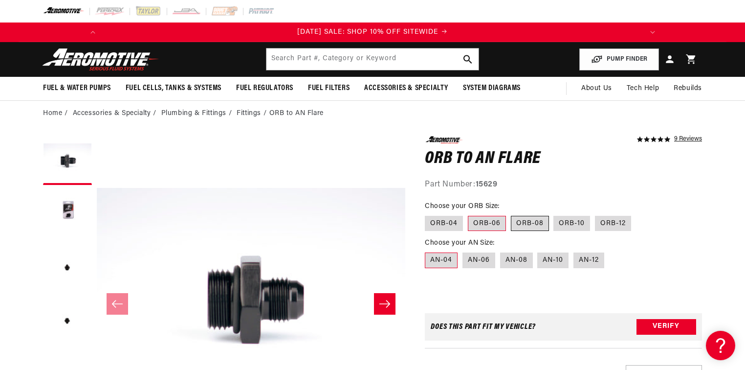
click at [525, 223] on label "ORB-08" at bounding box center [530, 224] width 38 height 16
click at [512, 214] on input "ORB-08" at bounding box center [511, 214] width 0 height 0
radio input "true"
click at [564, 224] on label "ORB-10" at bounding box center [572, 224] width 37 height 16
click at [555, 214] on input "ORB-10" at bounding box center [554, 214] width 0 height 0
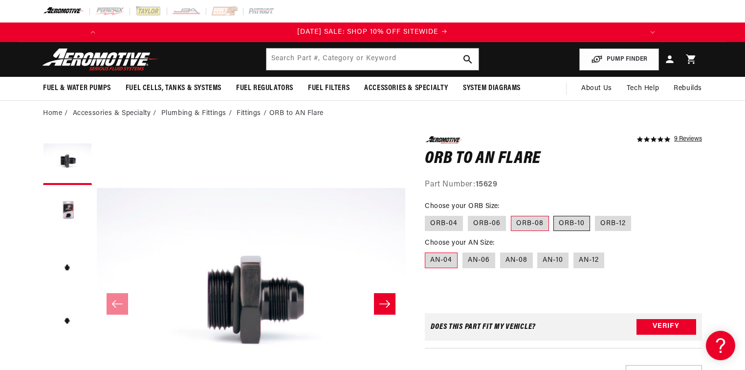
radio input "true"
click at [479, 268] on fieldset "Choose your AN Size: AN-04 AN-06 AN-08 AN-10 AN-12" at bounding box center [563, 253] width 277 height 31
click at [516, 264] on label "AN-08" at bounding box center [516, 260] width 33 height 16
click at [501, 251] on input "AN-08" at bounding box center [500, 250] width 0 height 0
radio input "true"
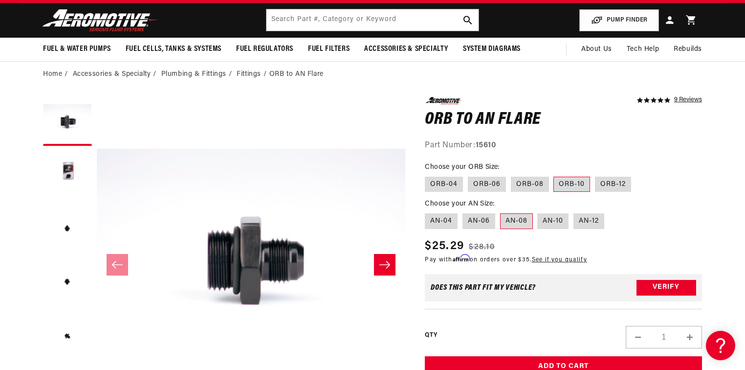
scroll to position [0, 18]
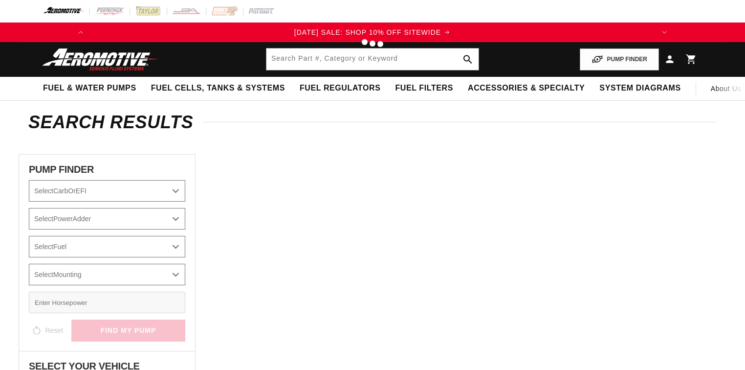
type input "13134"
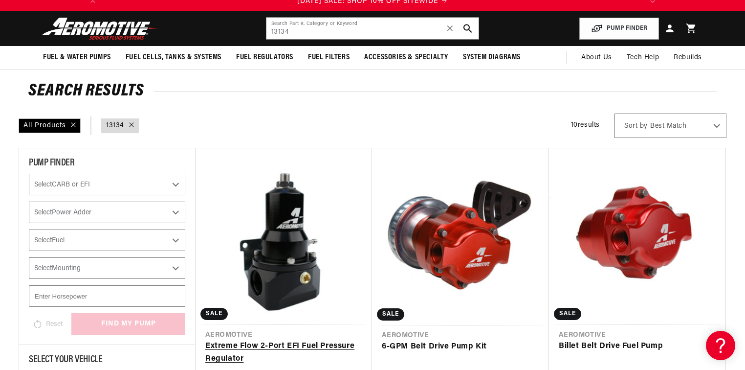
scroll to position [117, 0]
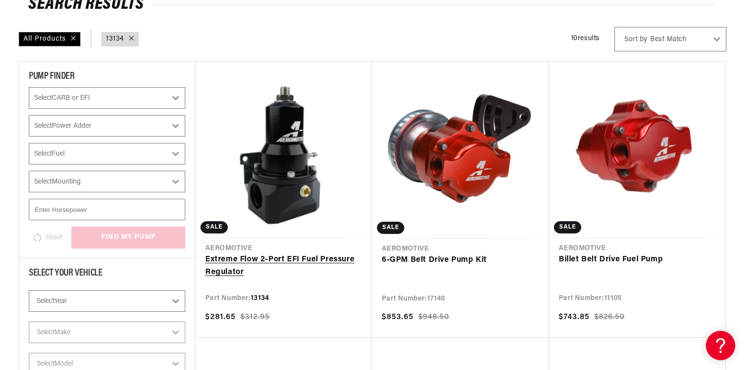
click at [290, 253] on link "Extreme Flow 2-Port EFI Fuel Pressure Regulator" at bounding box center [283, 265] width 157 height 25
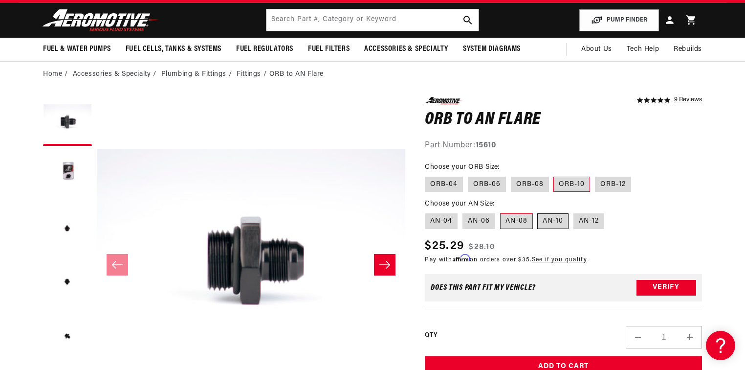
click at [551, 219] on label "AN-10" at bounding box center [552, 221] width 31 height 16
click at [538, 212] on input "AN-10" at bounding box center [538, 211] width 0 height 0
radio input "true"
click at [501, 221] on label "AN-08" at bounding box center [516, 221] width 33 height 16
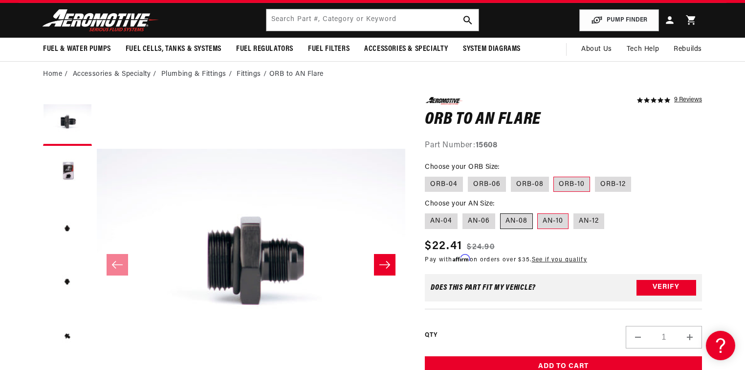
click at [501, 212] on input "AN-08" at bounding box center [500, 211] width 0 height 0
radio input "true"
click at [552, 223] on label "AN-10" at bounding box center [552, 221] width 31 height 16
click at [538, 212] on input "AN-10" at bounding box center [538, 211] width 0 height 0
radio input "true"
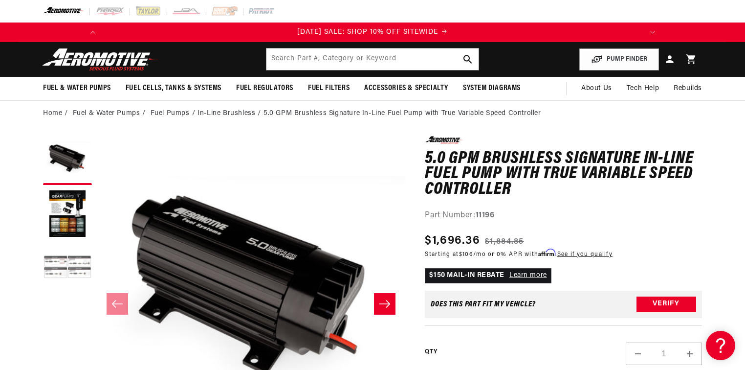
click at [64, 263] on button "Load image 3 in gallery view" at bounding box center [67, 268] width 49 height 49
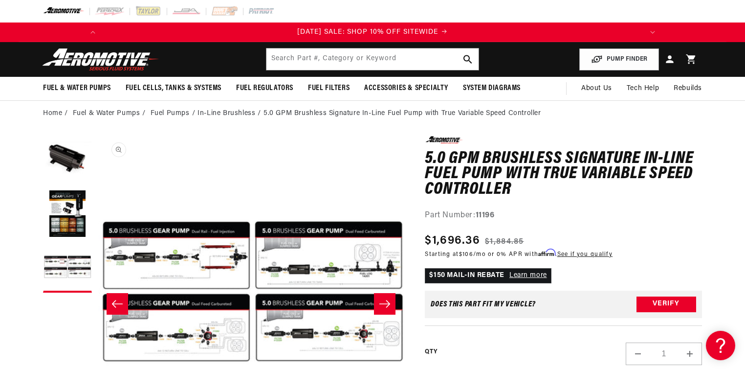
scroll to position [0, 618]
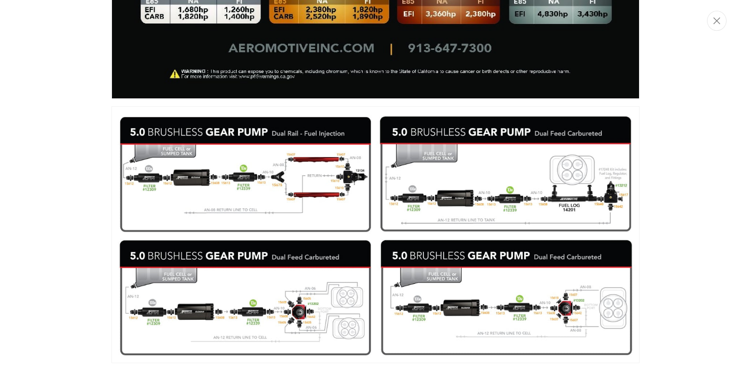
scroll to position [0, 1109]
click at [260, 141] on img "Media gallery" at bounding box center [375, 234] width 528 height 257
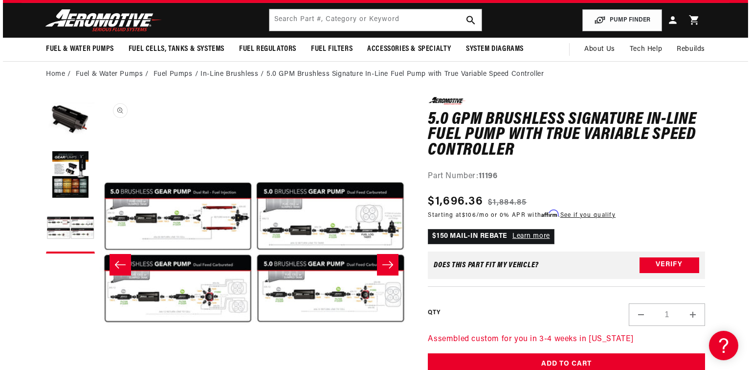
scroll to position [0, 0]
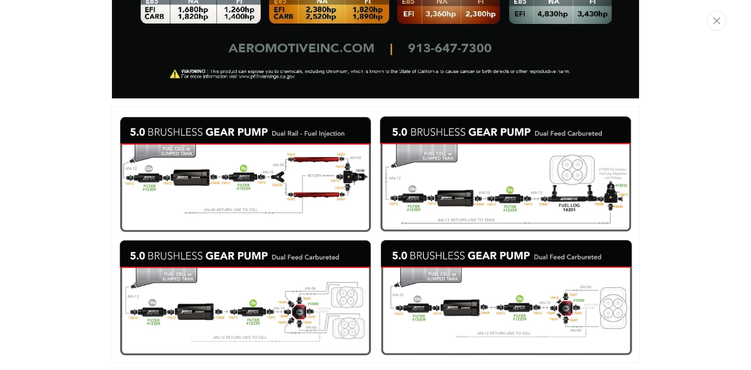
click at [281, 190] on img "Media gallery" at bounding box center [375, 234] width 528 height 257
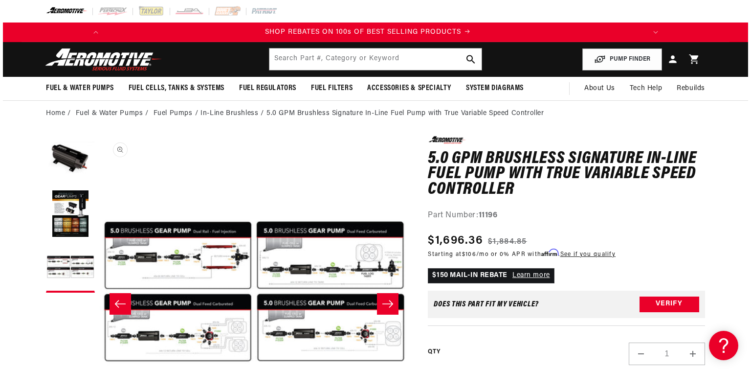
scroll to position [0, 555]
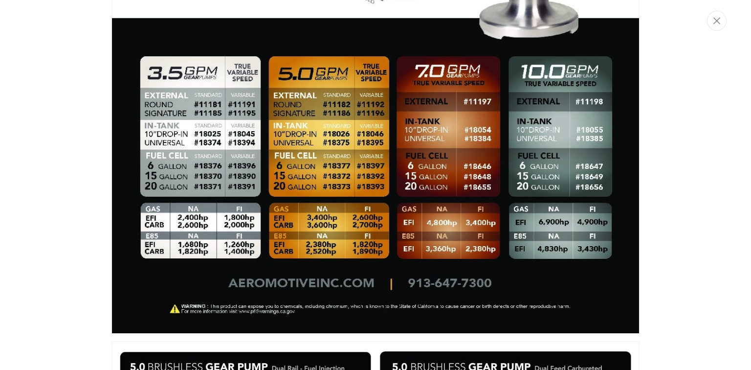
scroll to position [558, 0]
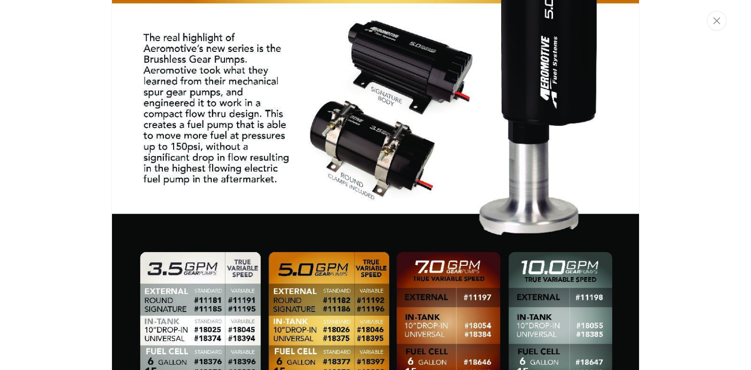
click at [249, 201] on img "Media gallery" at bounding box center [375, 189] width 528 height 679
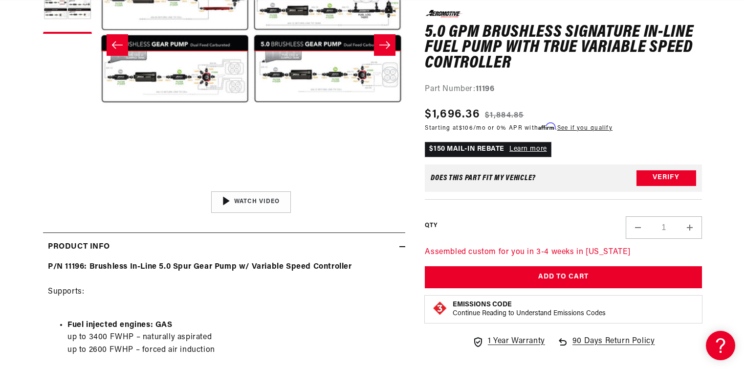
scroll to position [260, 0]
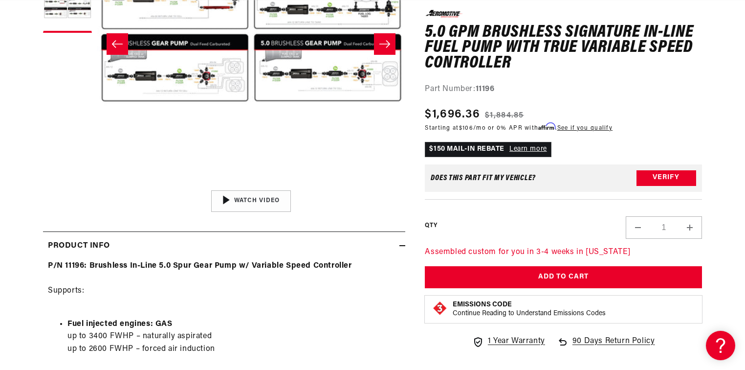
click at [97, 185] on button "Open media 3 in modal" at bounding box center [97, 185] width 0 height 0
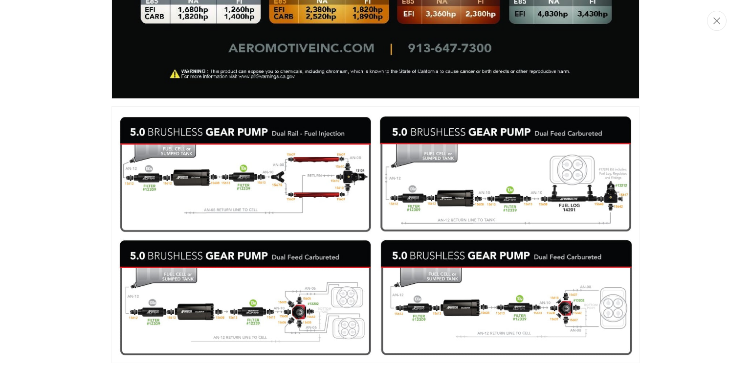
scroll to position [0, 1109]
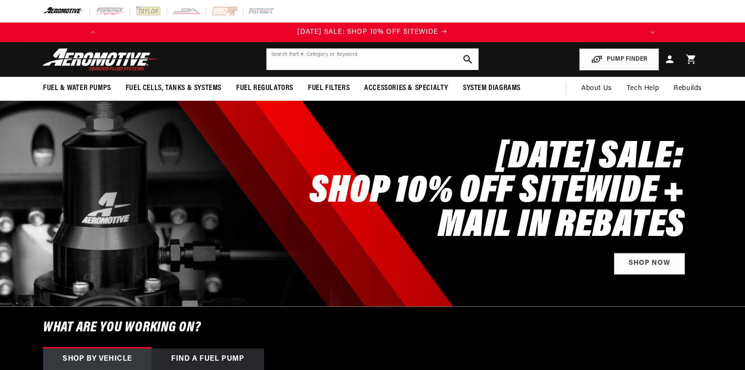
click at [297, 61] on input "text" at bounding box center [373, 59] width 212 height 22
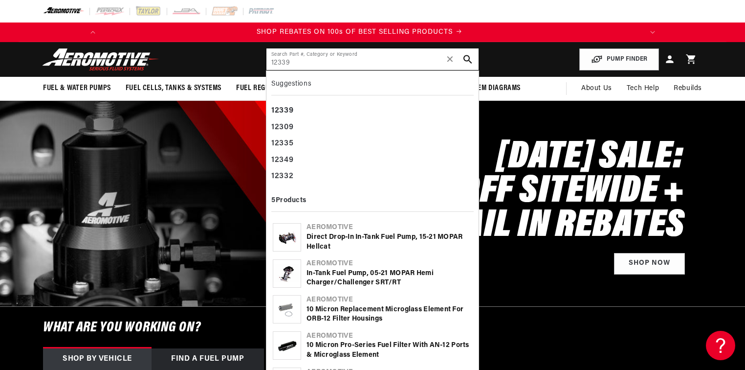
scroll to position [0, 555]
type input "12339"
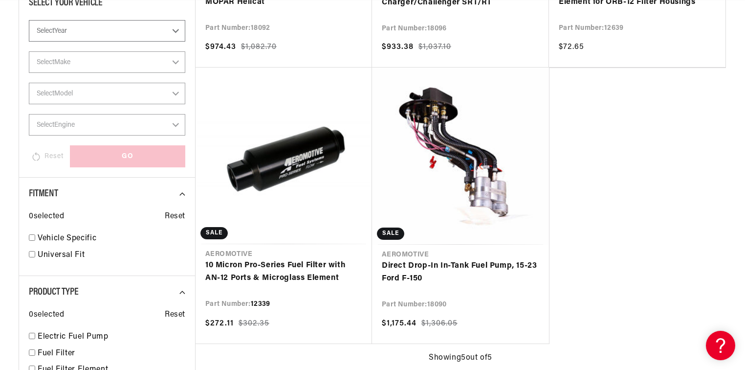
scroll to position [391, 0]
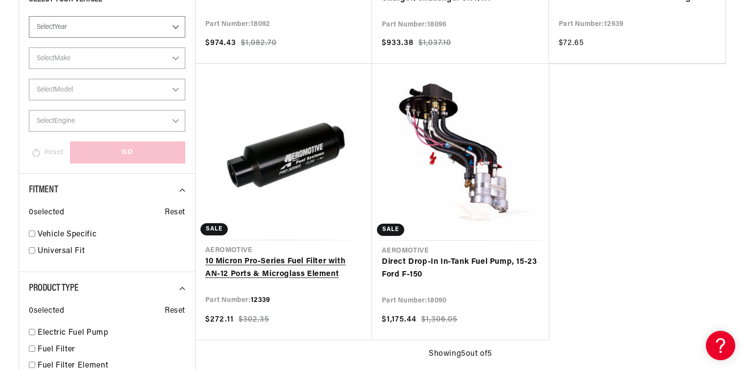
click at [284, 255] on link "10 Micron Pro-Series Fuel Filter with AN-12 Ports & Microglass Element" at bounding box center [283, 267] width 157 height 25
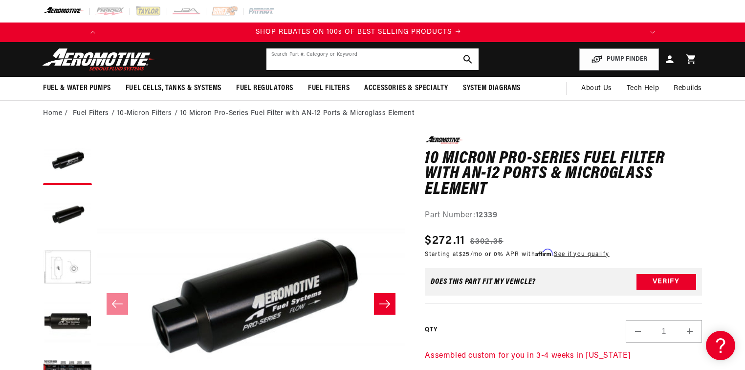
click at [329, 61] on input "text" at bounding box center [373, 59] width 212 height 22
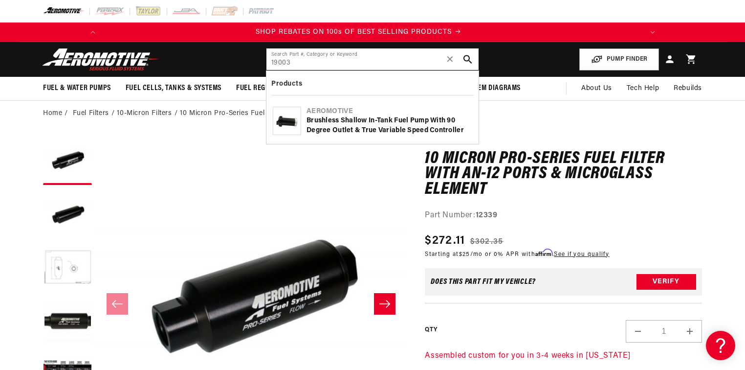
type input "19003"
